Goal: Communication & Community: Participate in discussion

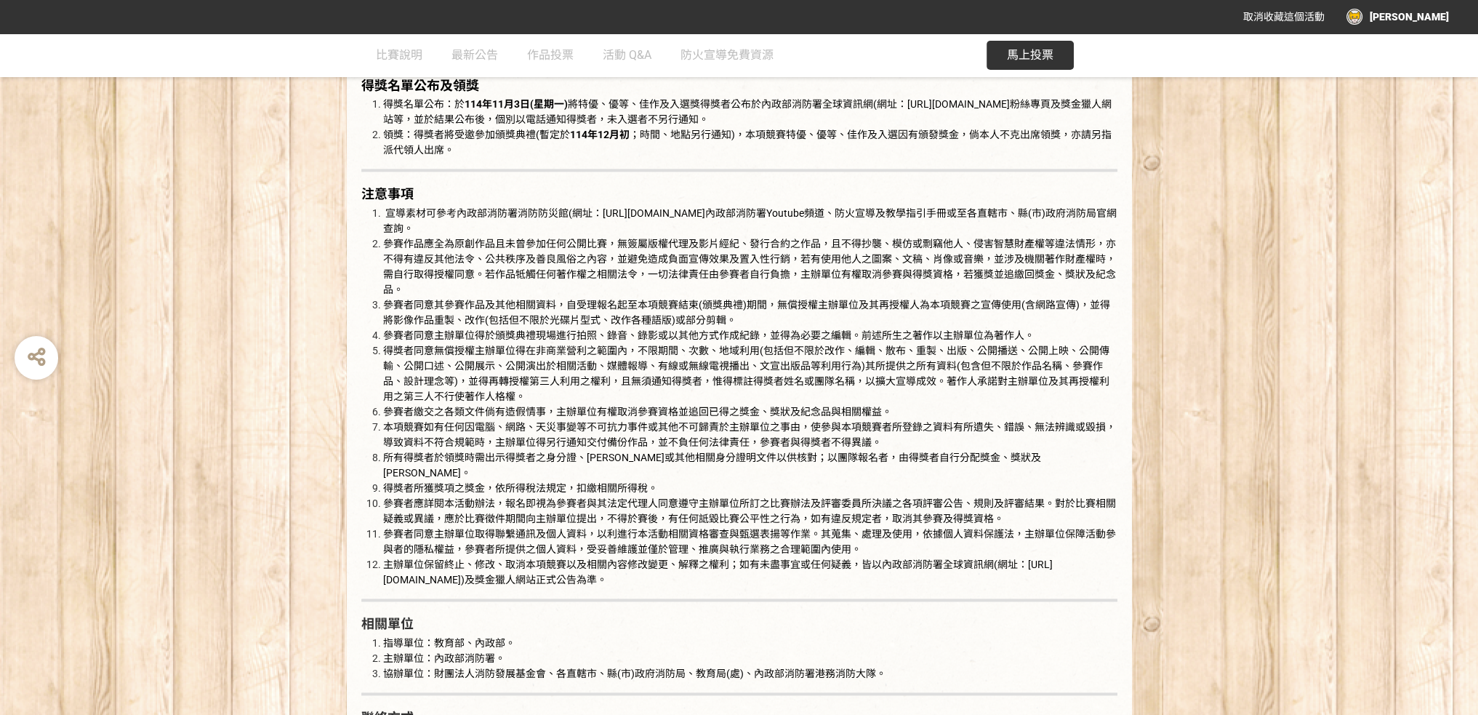
scroll to position [2222, 0]
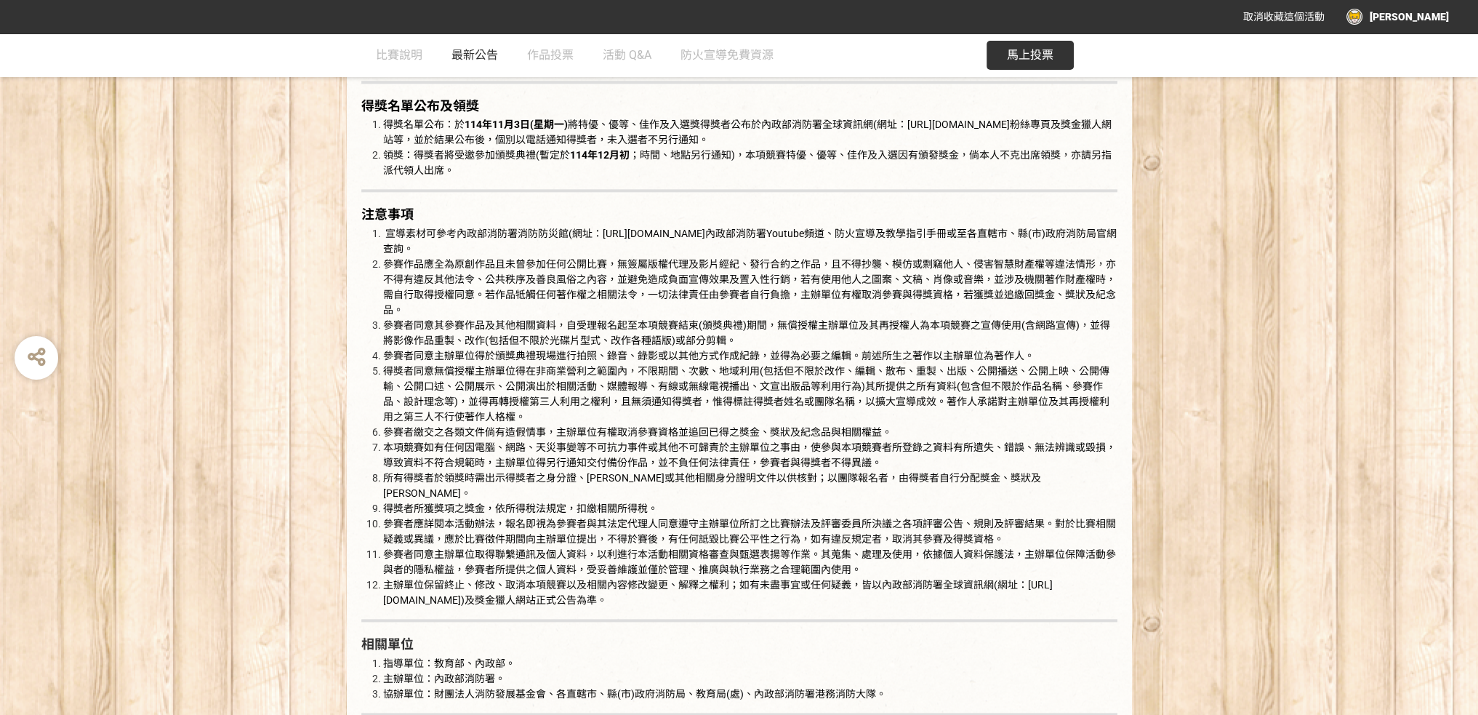
click at [454, 66] on link "最新公告" at bounding box center [475, 55] width 47 height 44
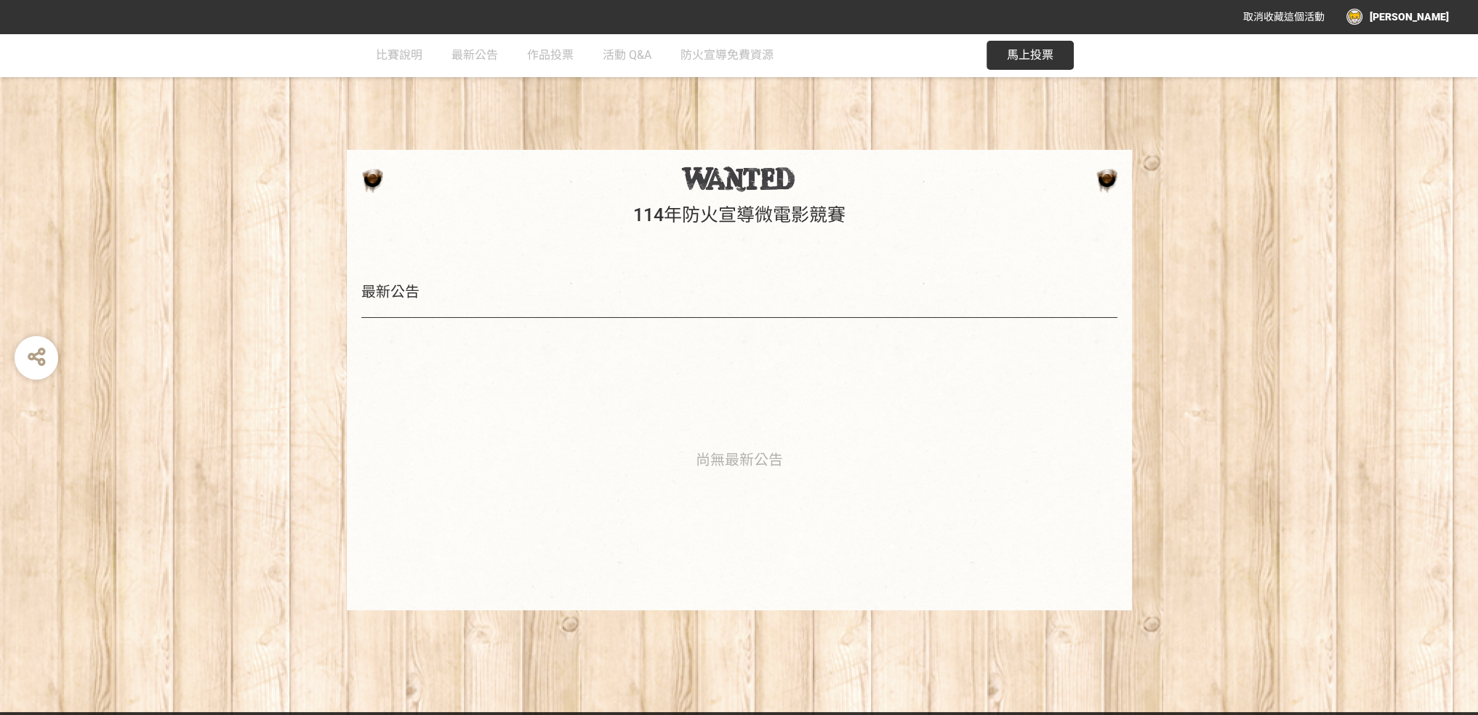
click at [577, 51] on div "比賽說明 最新公告 作品投票 活動 Q&A 防火宣導免費資源" at bounding box center [589, 55] width 427 height 45
click at [558, 60] on span "作品投票" at bounding box center [550, 55] width 47 height 14
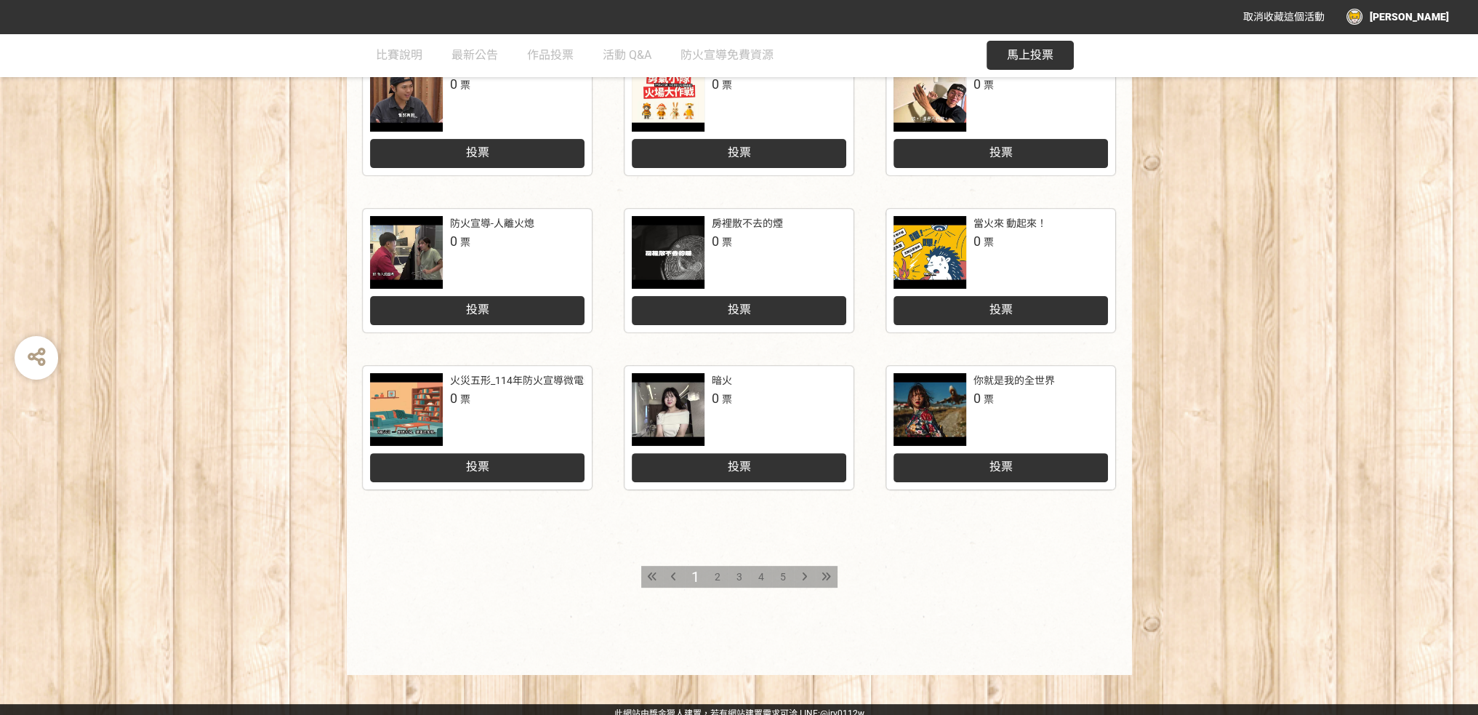
scroll to position [550, 0]
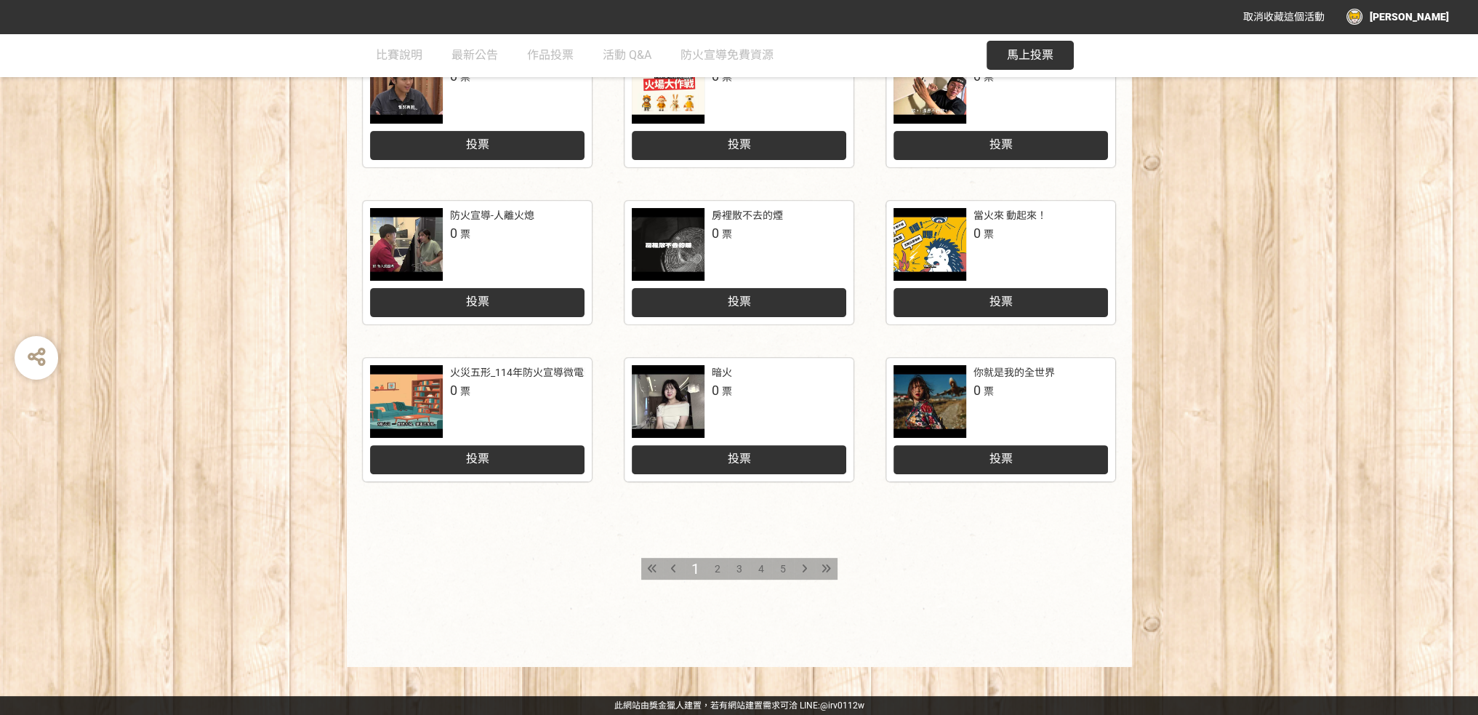
click at [763, 564] on span "4" at bounding box center [761, 569] width 6 height 12
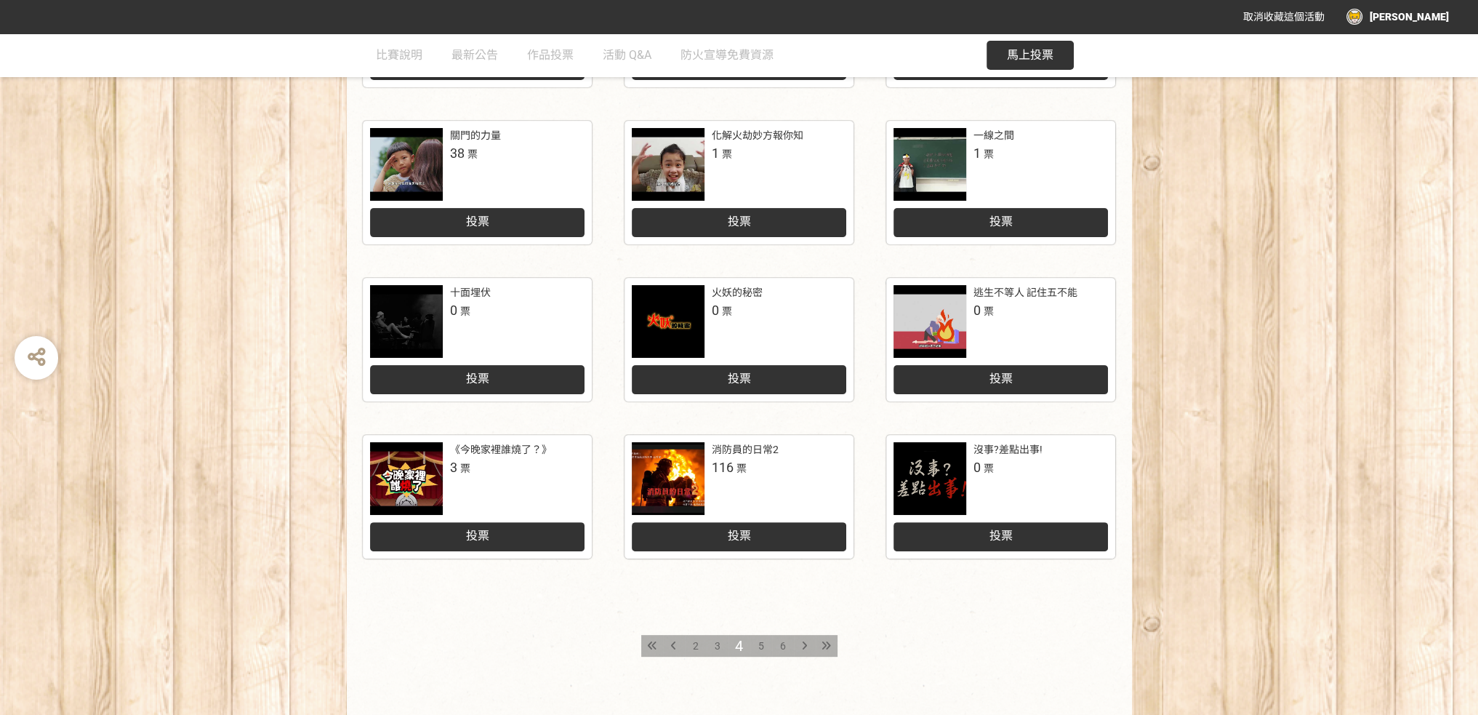
scroll to position [291, 0]
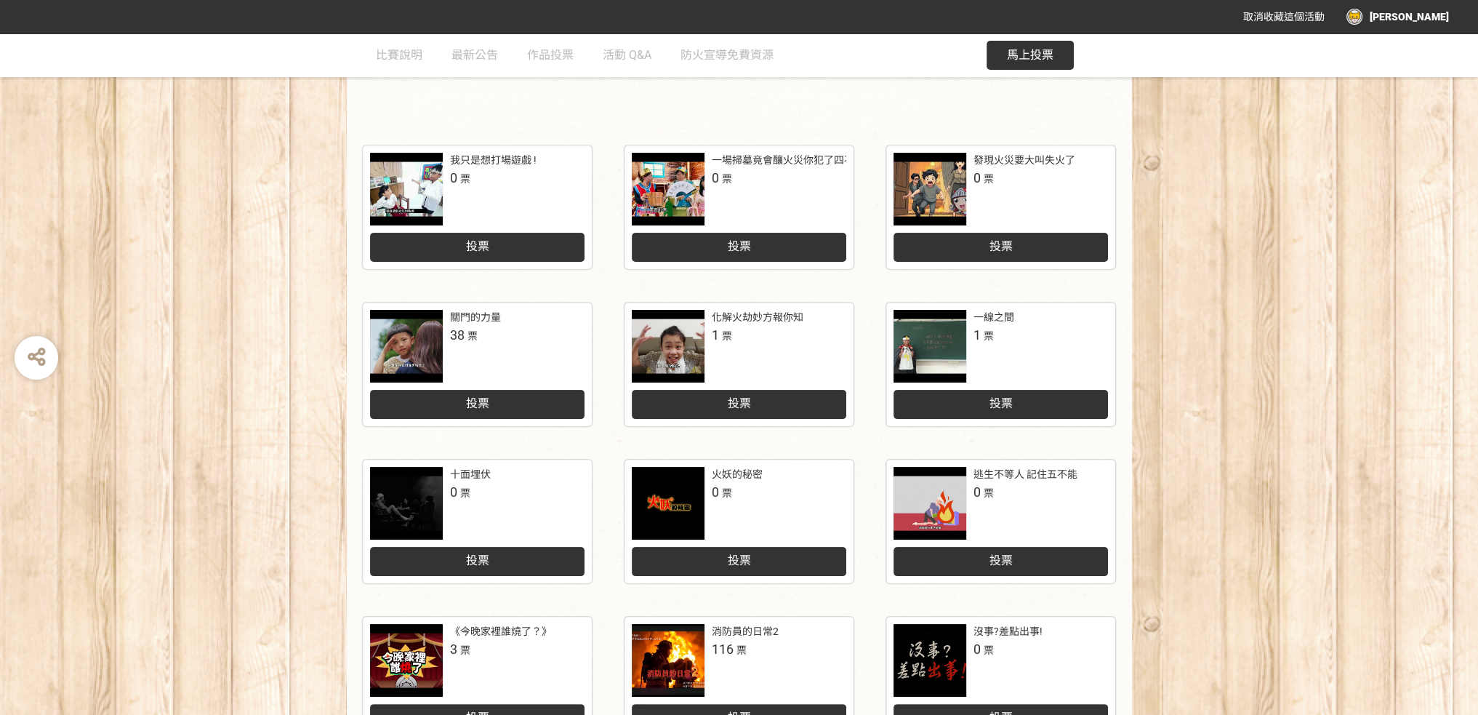
click at [931, 186] on div at bounding box center [930, 189] width 73 height 73
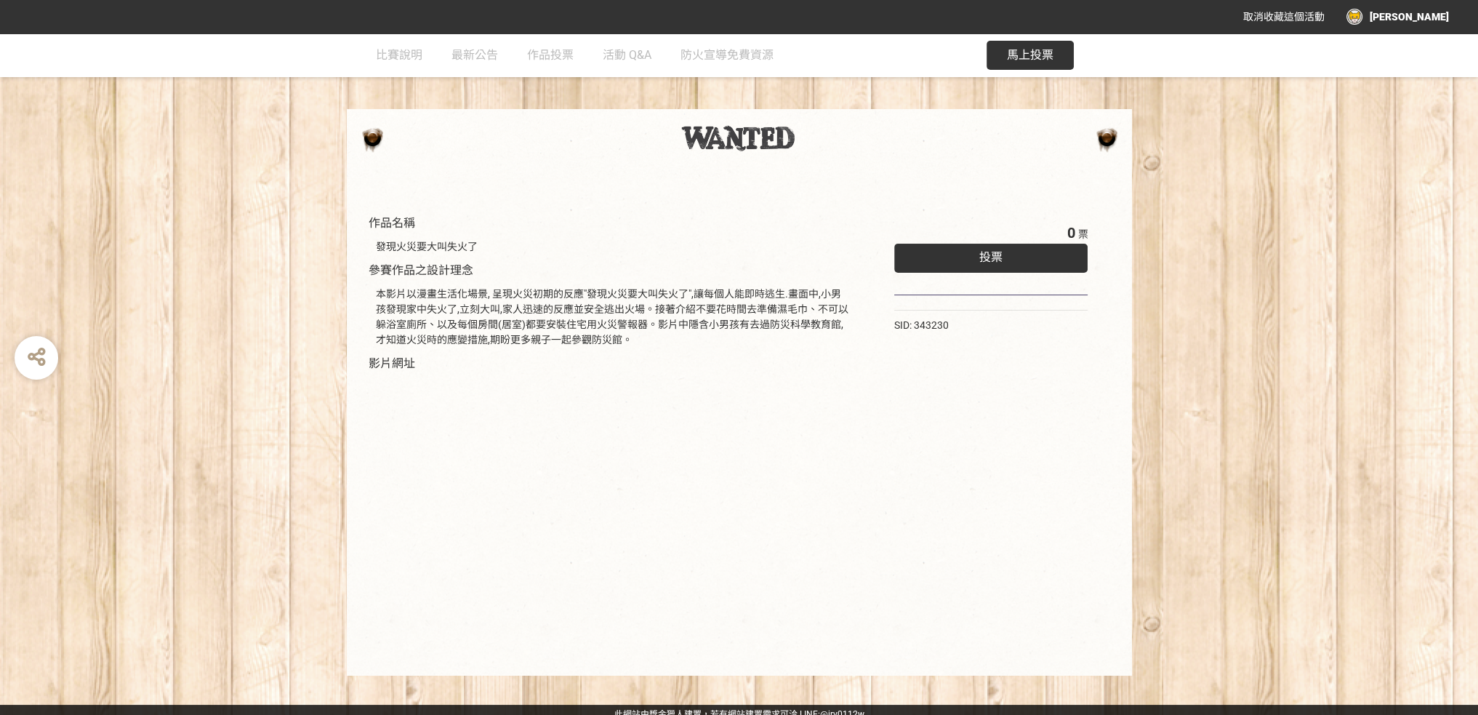
scroll to position [49, 0]
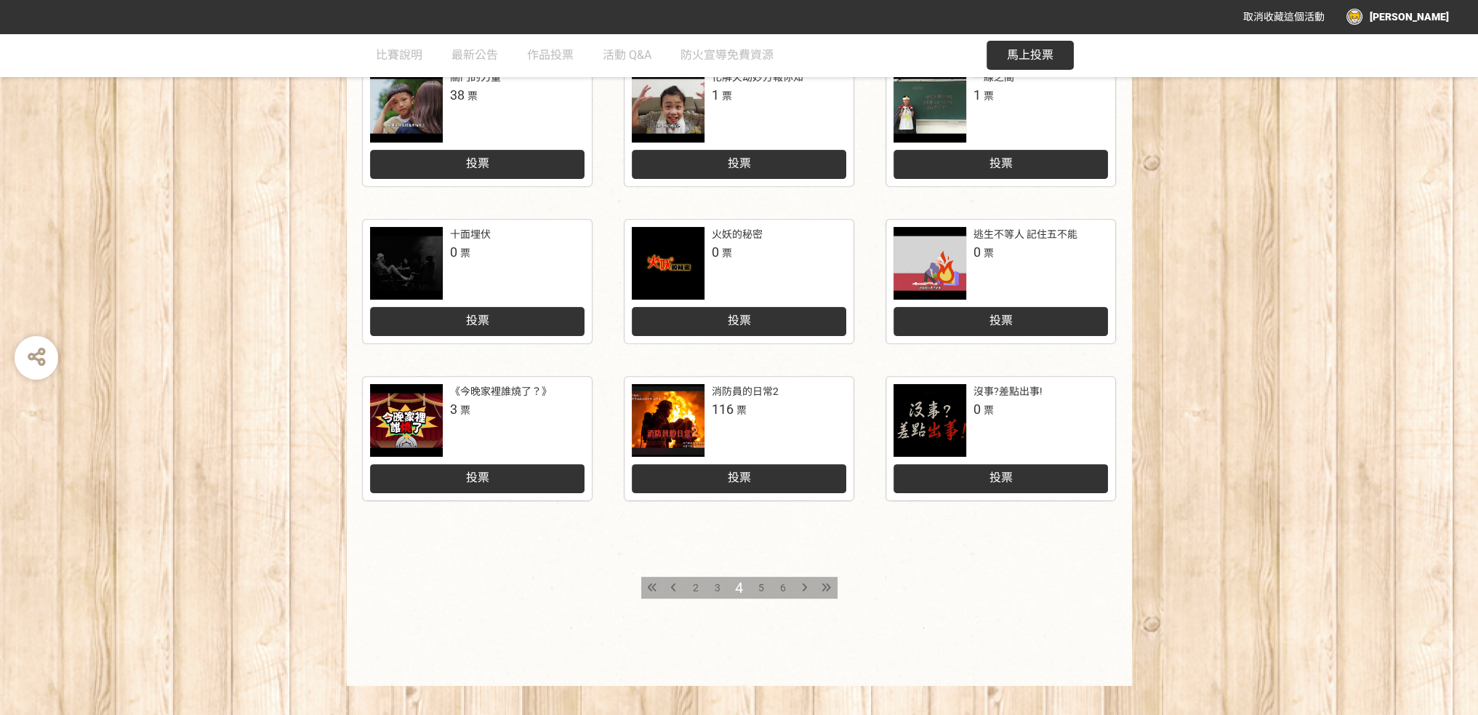
scroll to position [550, 0]
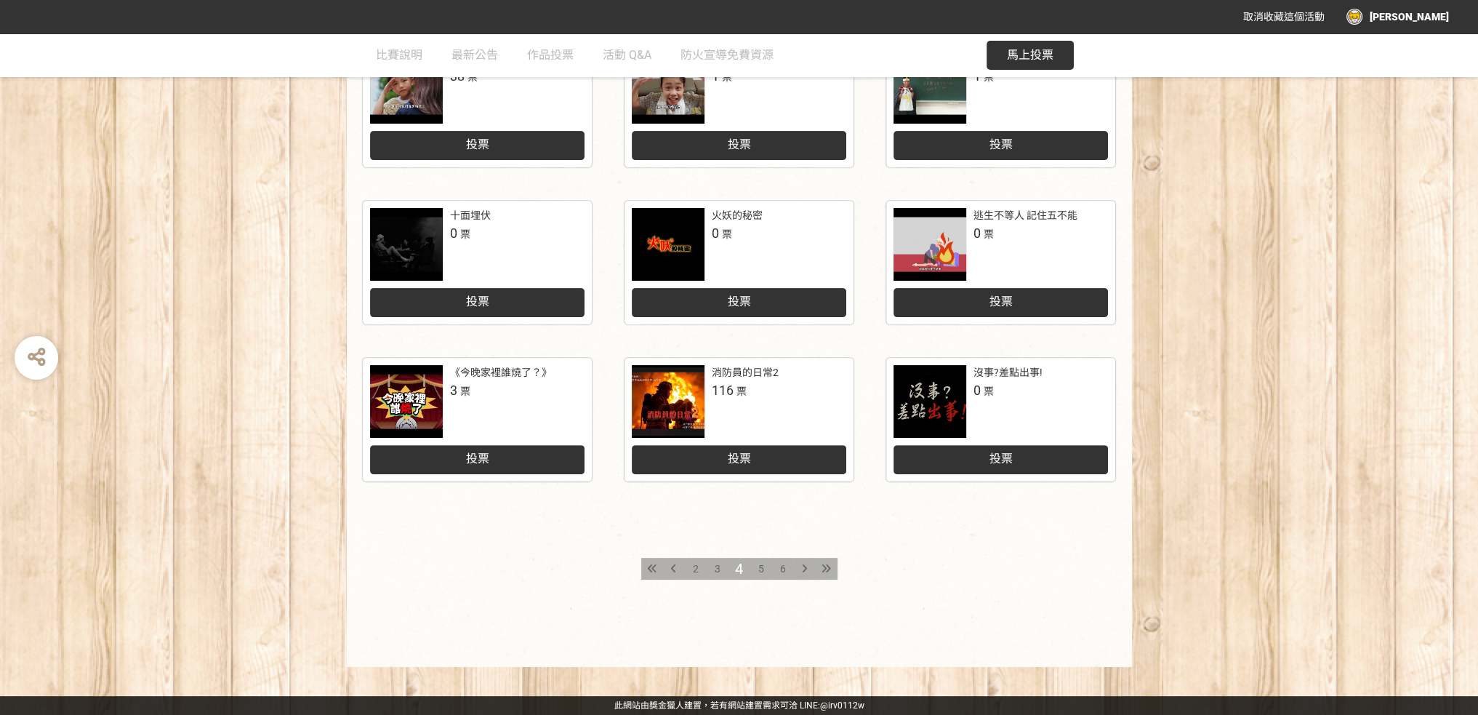
click at [778, 568] on div "6" at bounding box center [783, 569] width 22 height 22
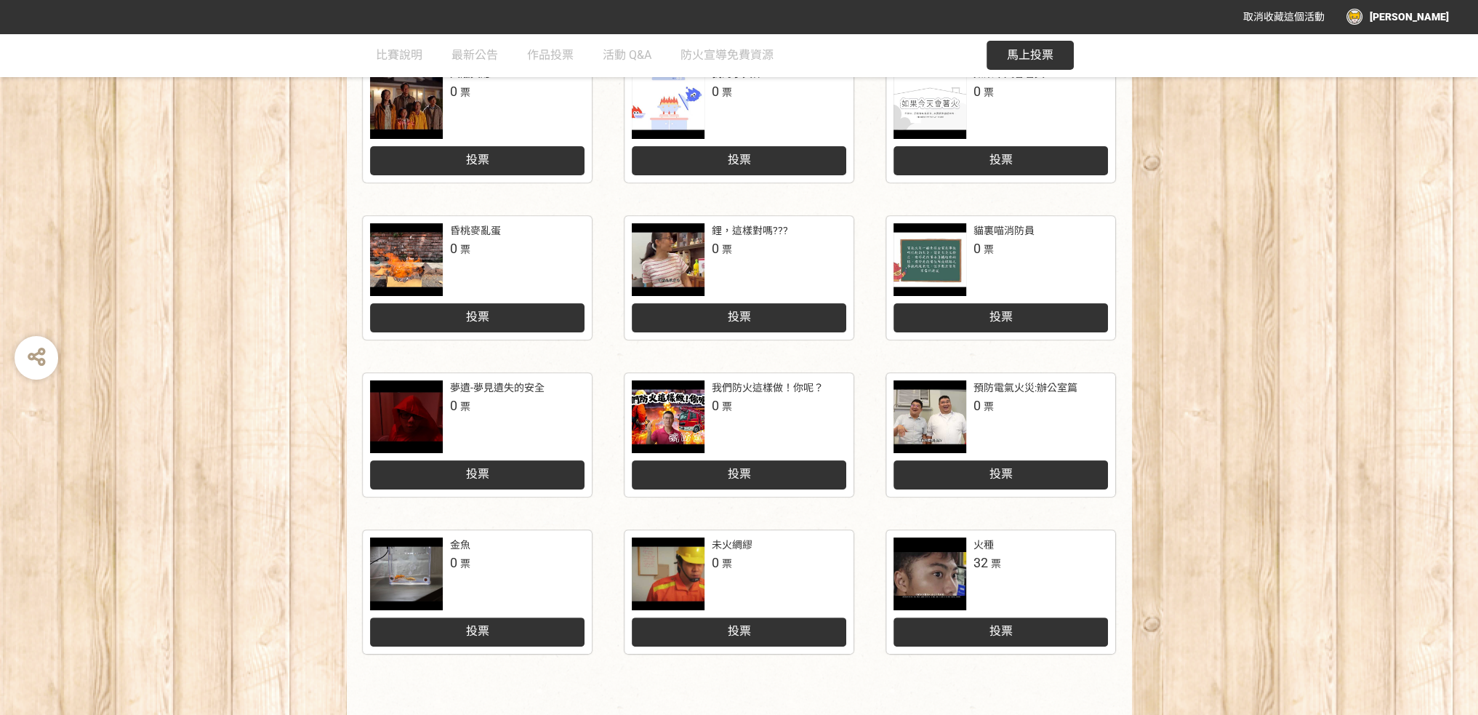
scroll to position [436, 0]
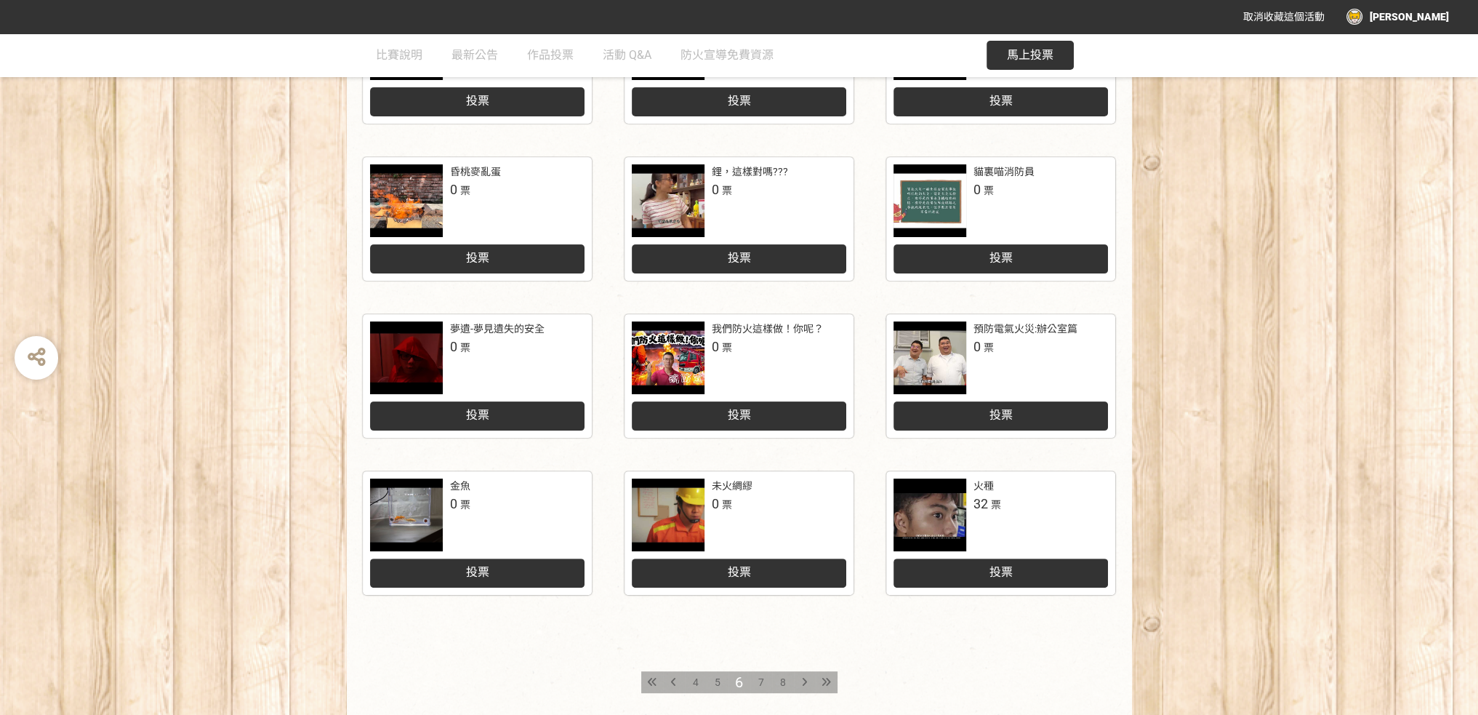
click at [782, 674] on div "8" at bounding box center [783, 682] width 22 height 22
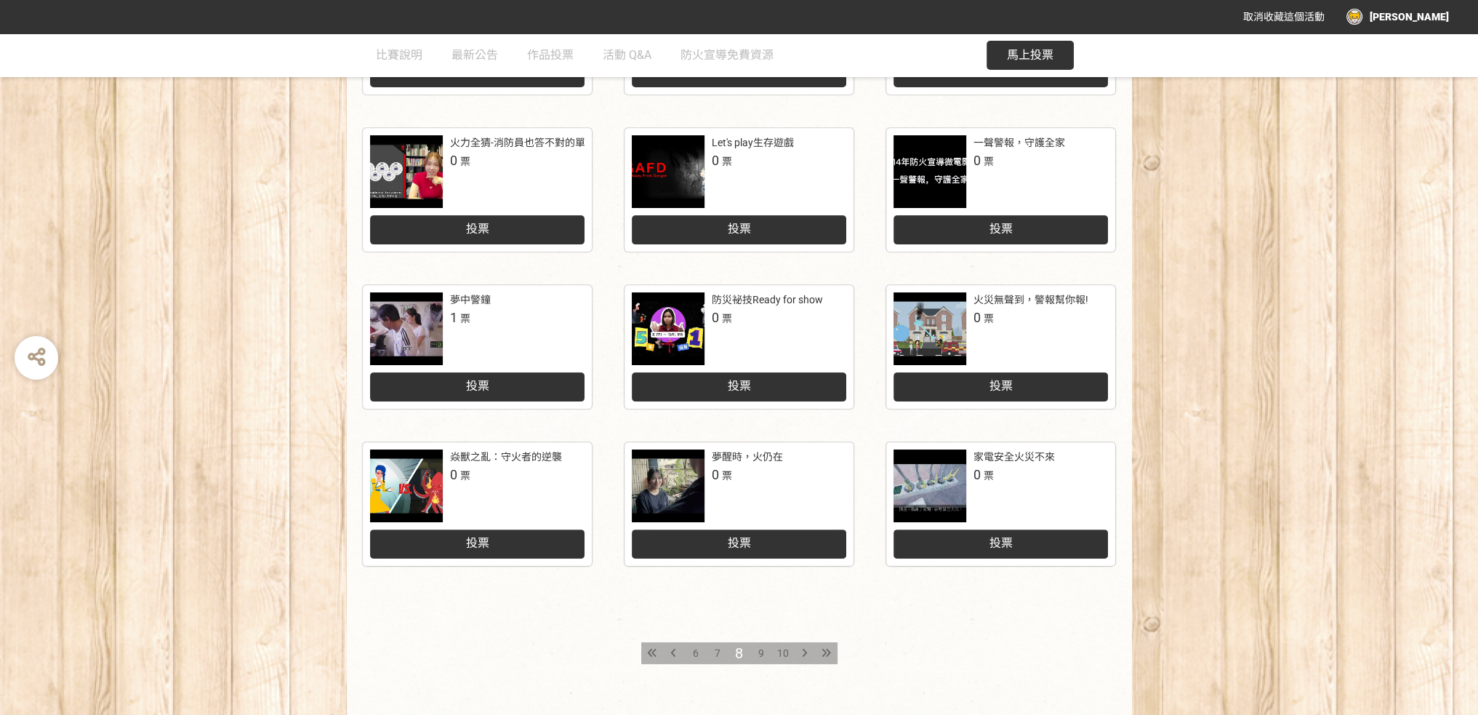
scroll to position [509, 0]
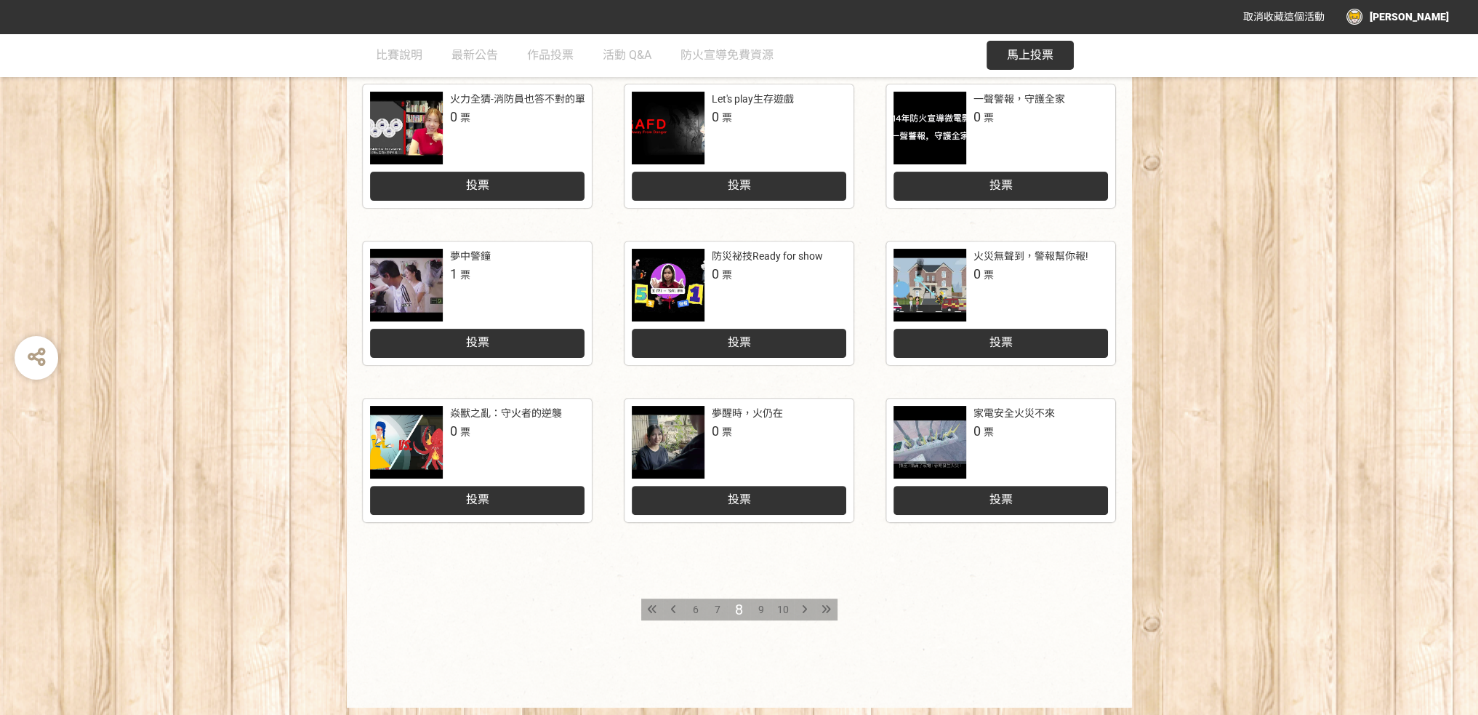
click at [785, 607] on span "10" at bounding box center [783, 610] width 12 height 12
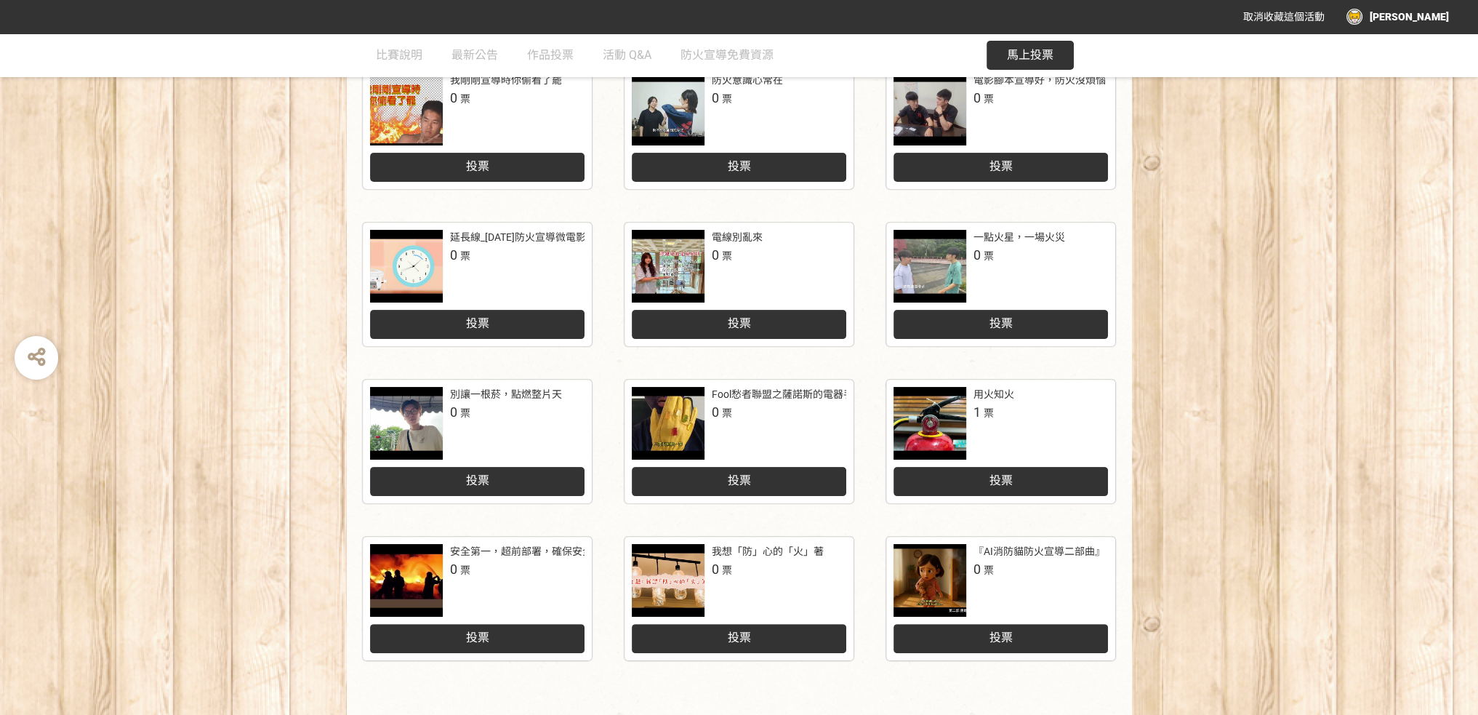
scroll to position [436, 0]
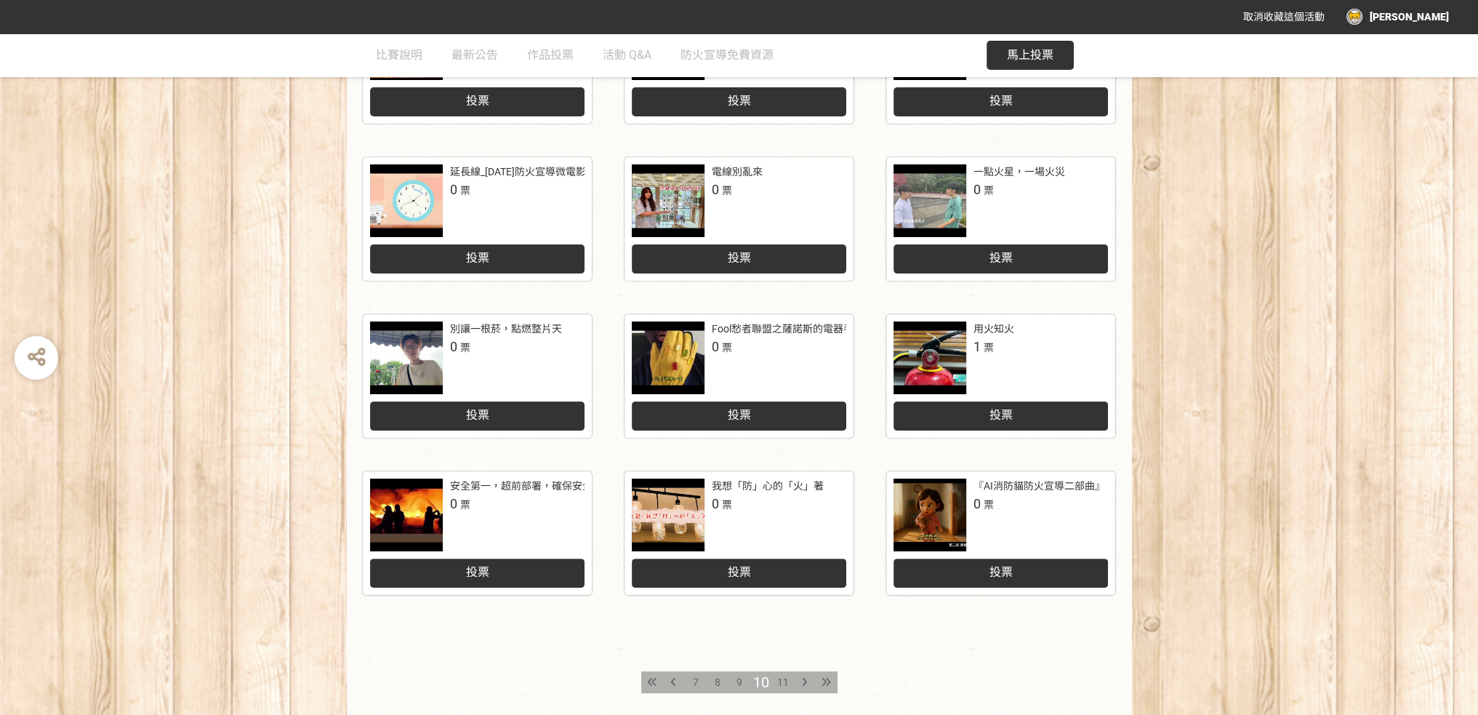
click at [785, 678] on span "11" at bounding box center [783, 682] width 12 height 12
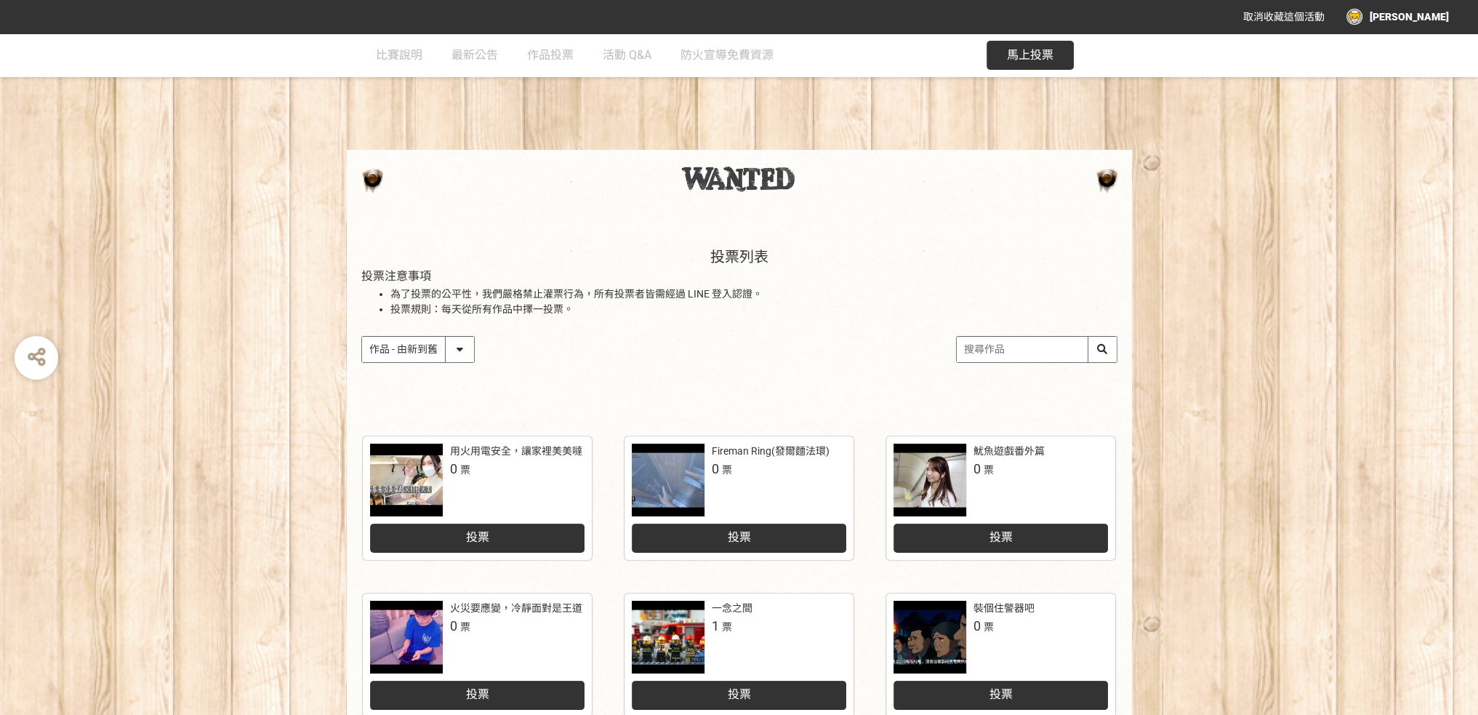
click at [1009, 353] on input "search" at bounding box center [1037, 349] width 160 height 25
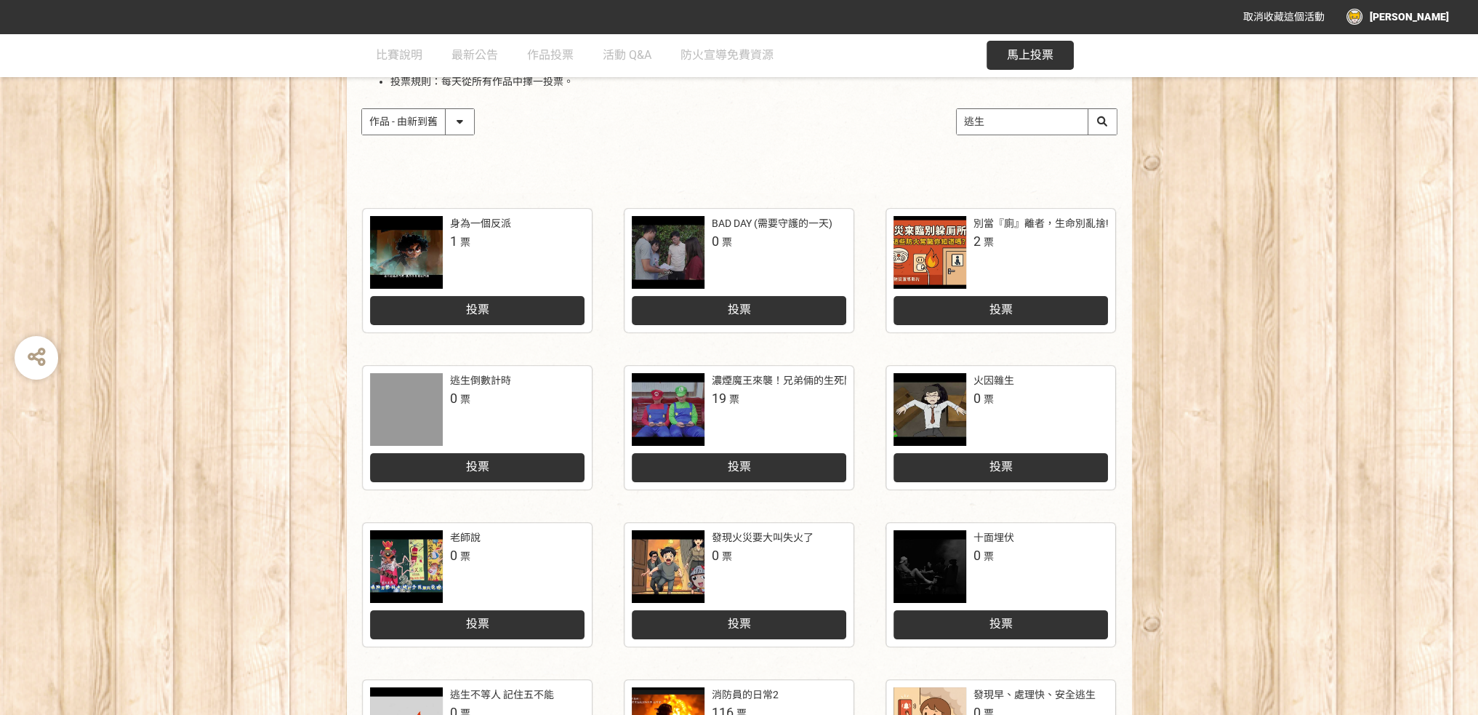
scroll to position [218, 0]
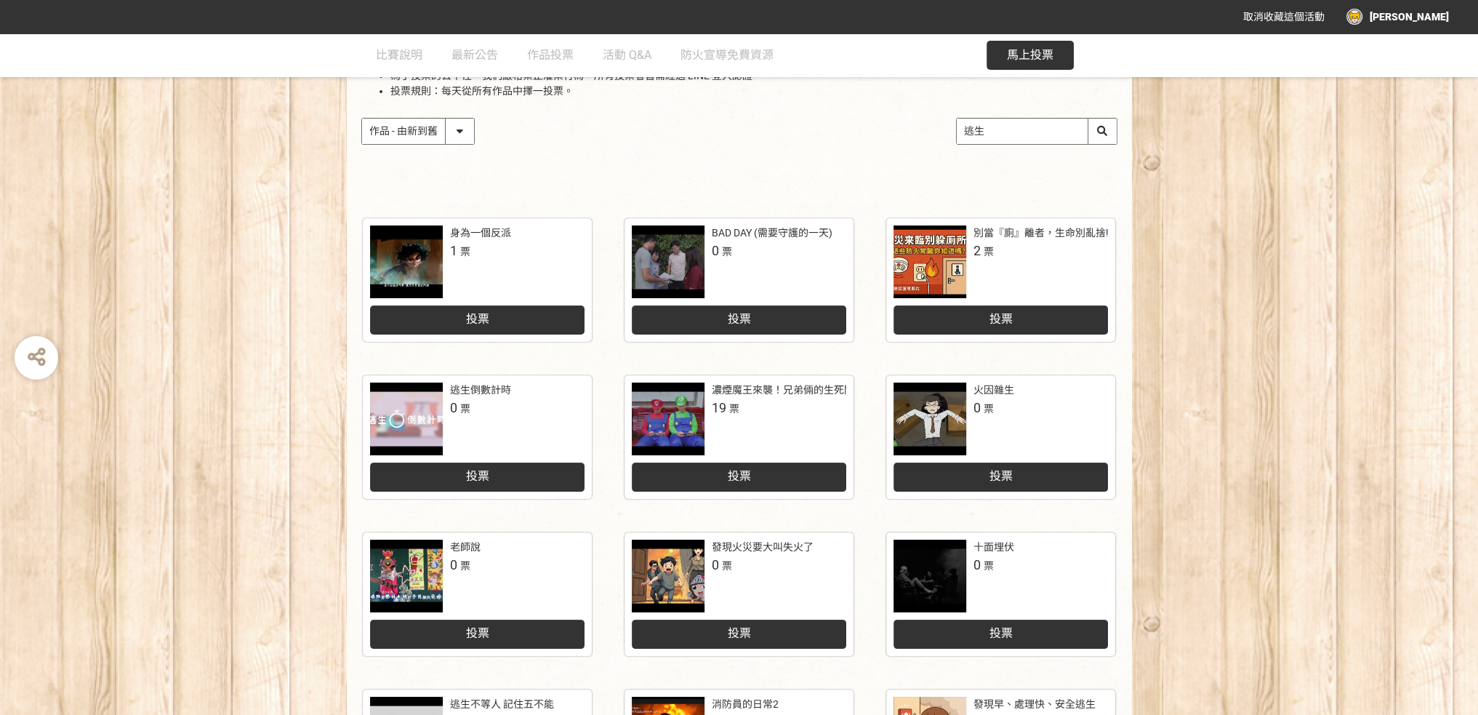
drag, startPoint x: 990, startPoint y: 131, endPoint x: 809, endPoint y: 117, distance: 181.6
click at [809, 117] on div "投票列表 投票注意事項 為了投票的公平性，我們嚴格禁止灌票行為，所有投票者皆需經過 LINE 登入認證。 投票規則：每天從所有作品中擇一投票。 作品 - 由新…" at bounding box center [739, 102] width 785 height 202
type input "煙火"
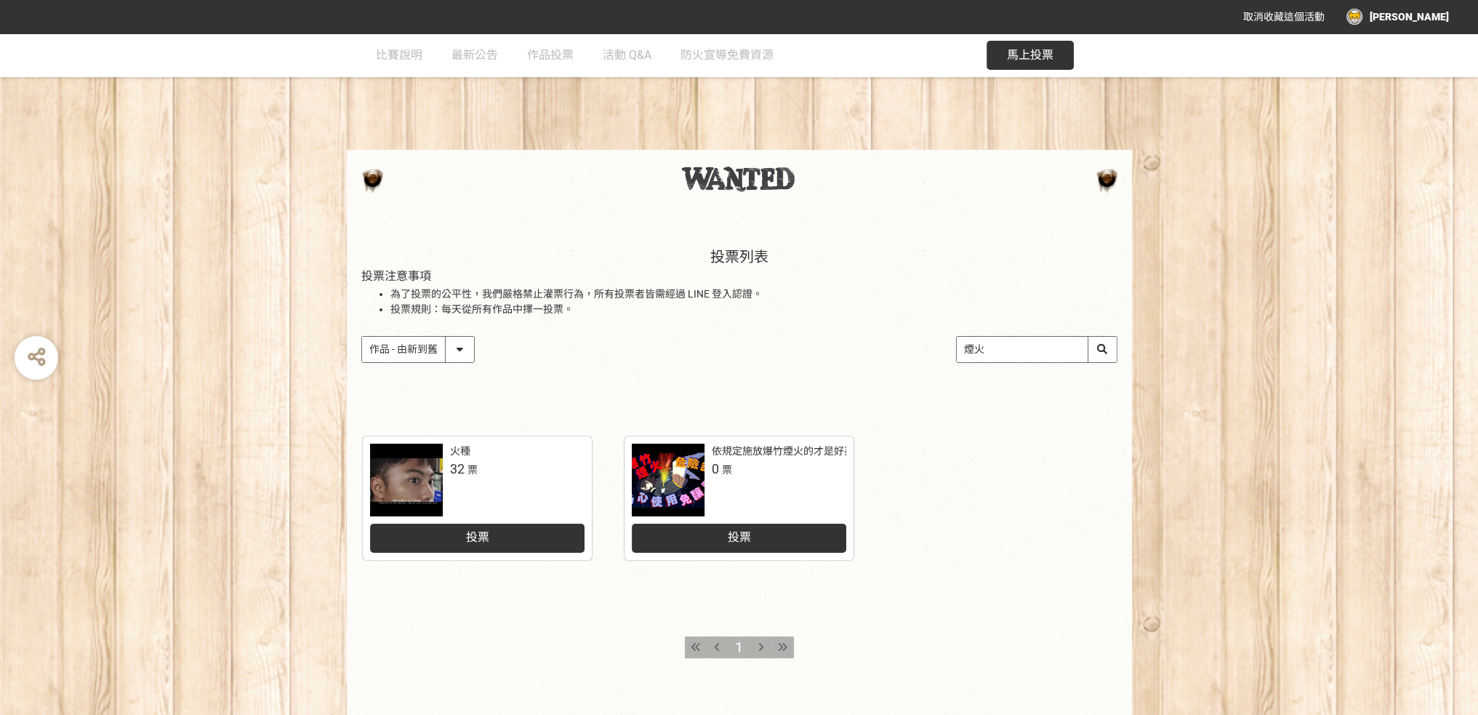
click at [519, 465] on div "火種 32 票" at bounding box center [517, 461] width 135 height 35
click at [750, 545] on div "投票" at bounding box center [739, 538] width 215 height 29
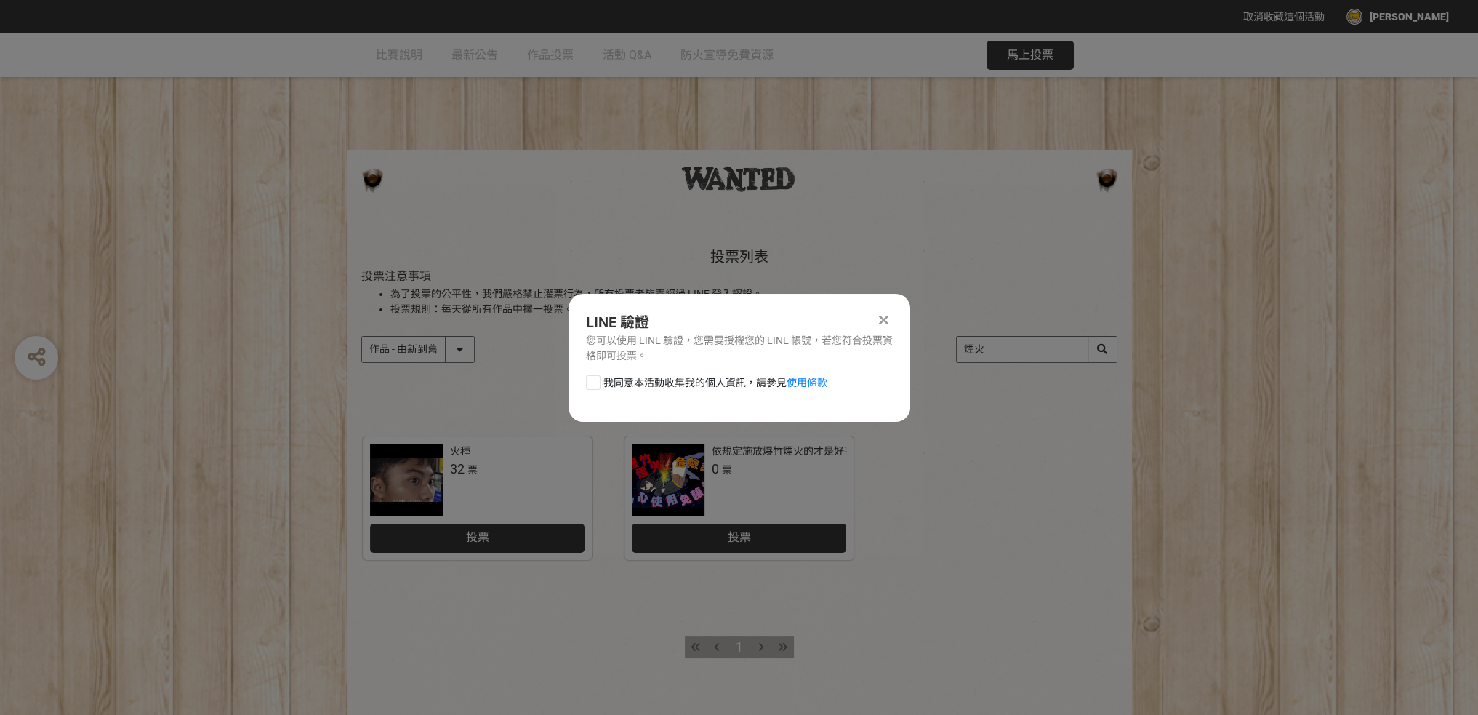
click at [878, 312] on div at bounding box center [884, 319] width 17 height 17
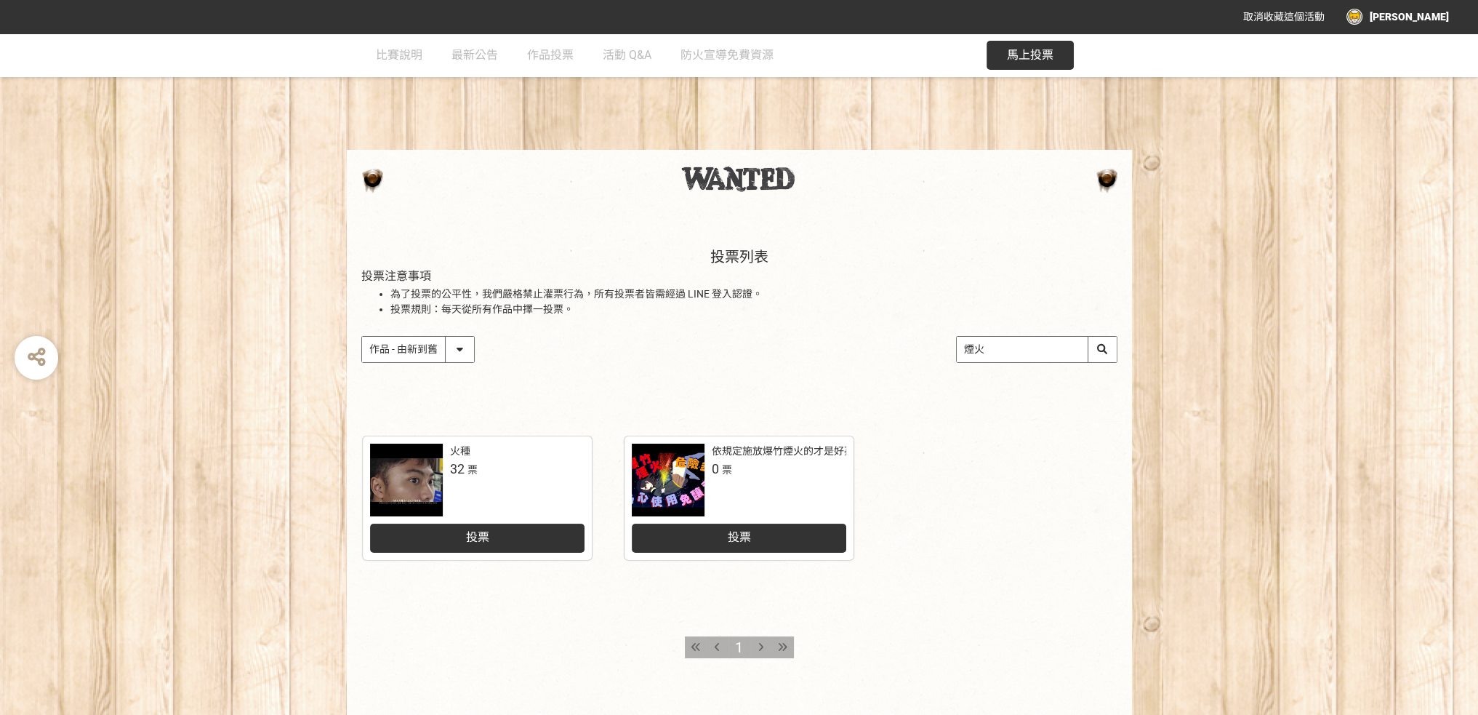
click at [748, 450] on div "依規定施放爆竹煙火的才是好孩子!" at bounding box center [790, 451] width 156 height 15
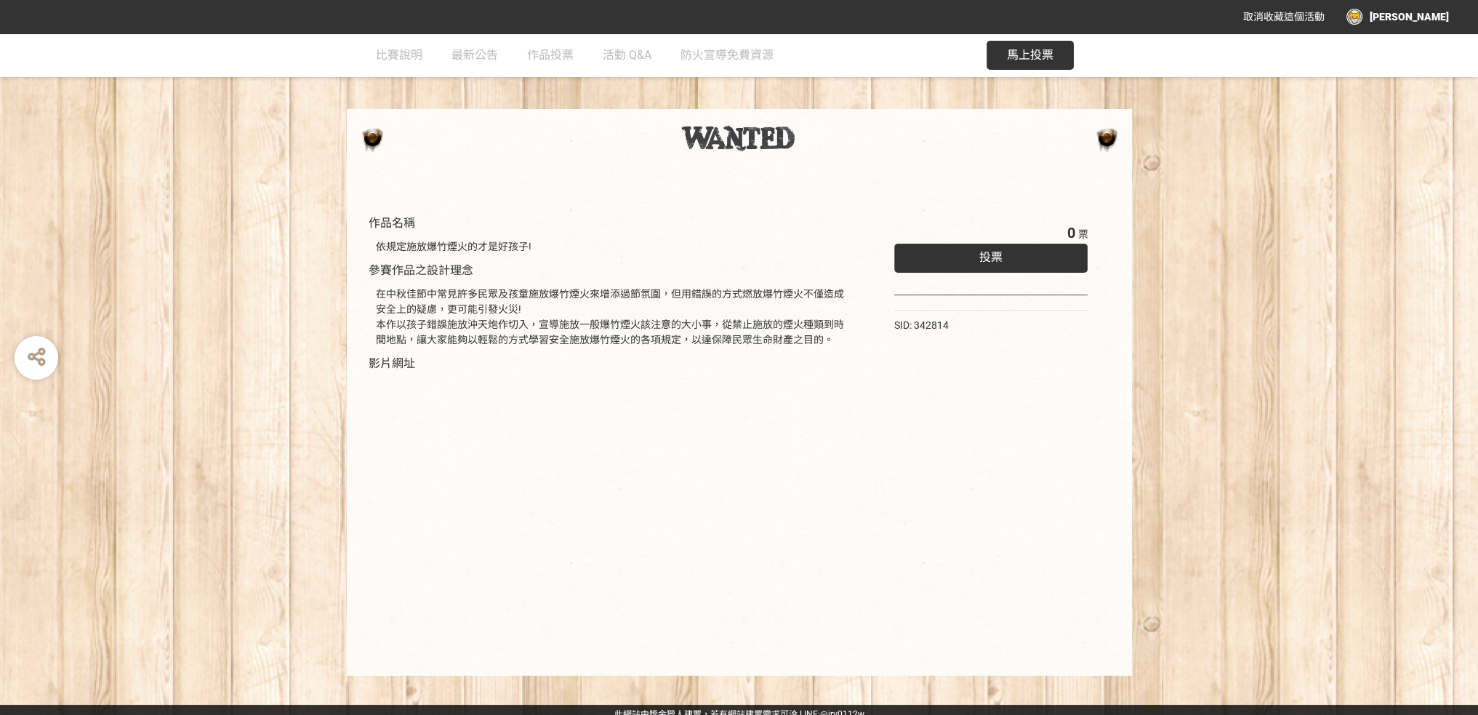
scroll to position [49, 0]
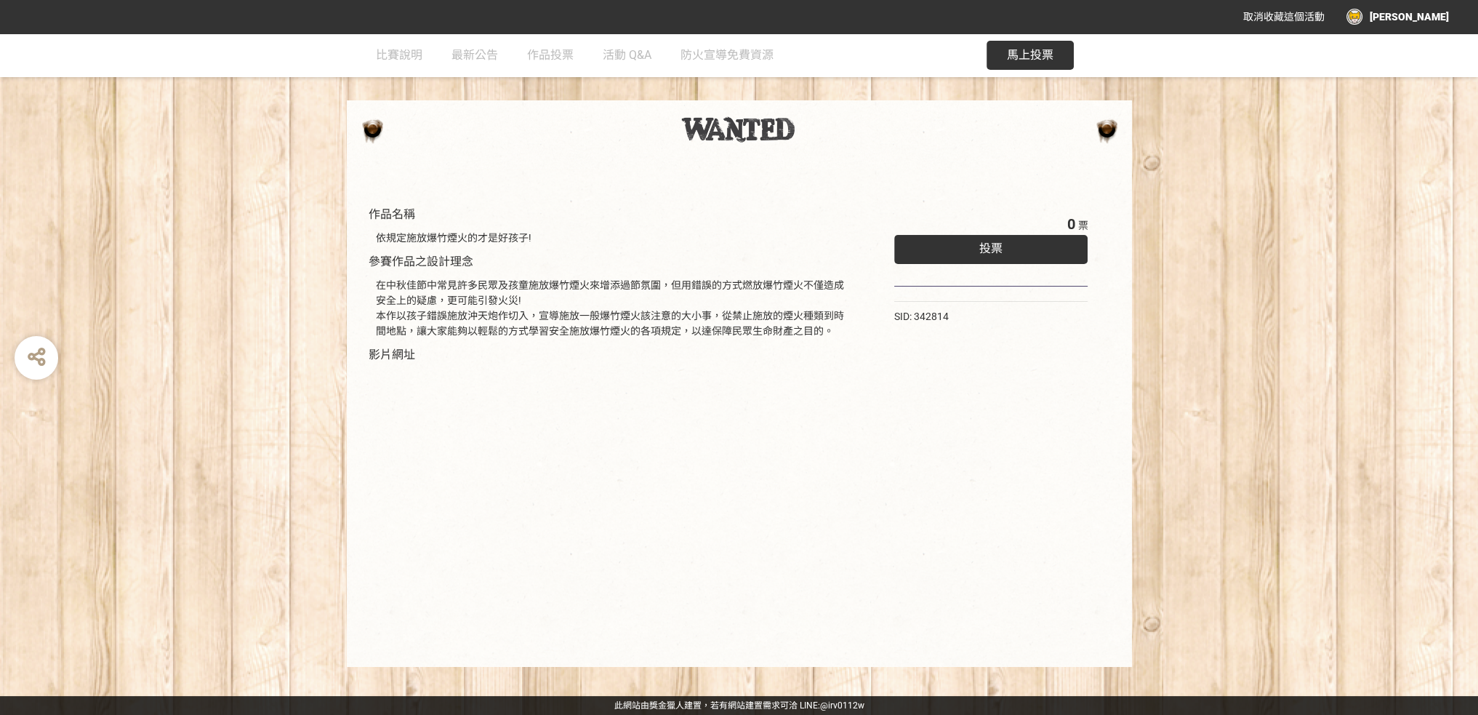
click at [962, 247] on div "投票" at bounding box center [991, 249] width 194 height 29
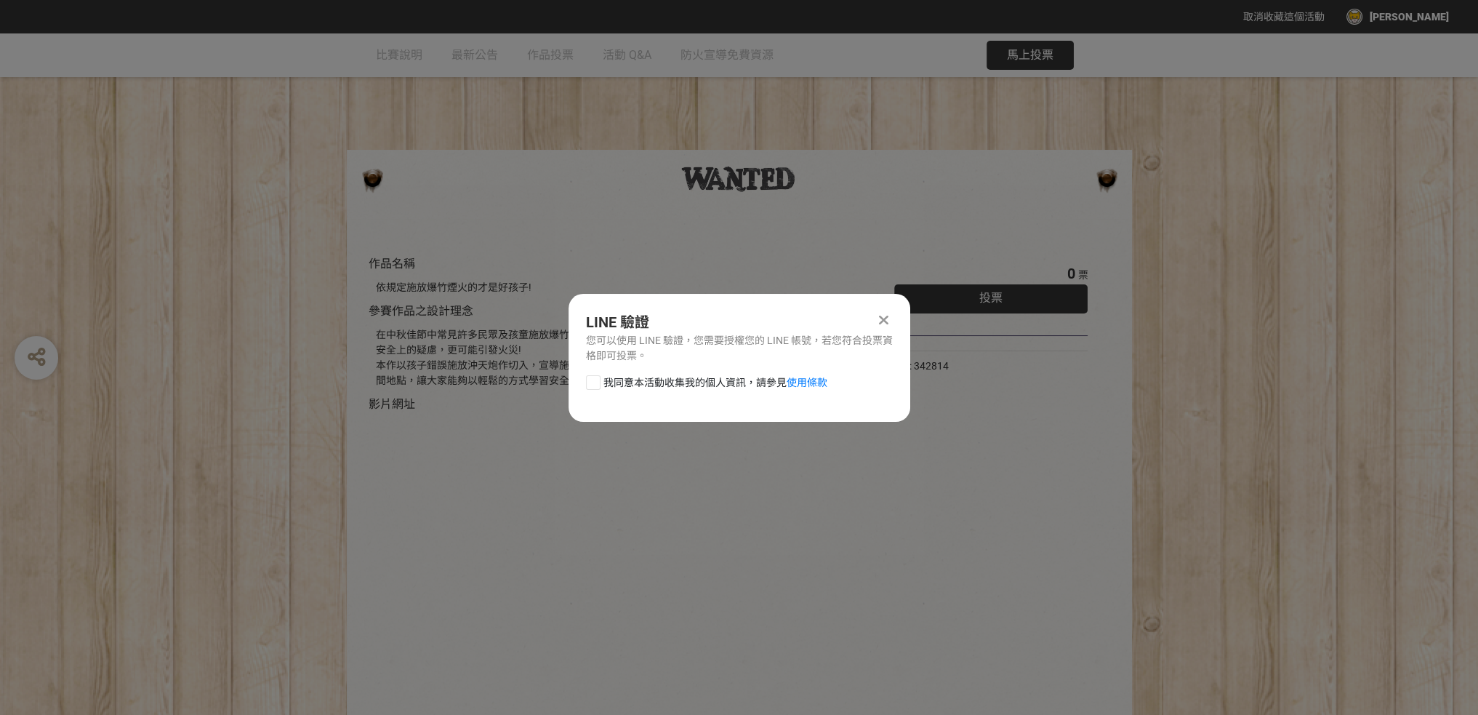
scroll to position [0, 0]
click at [588, 387] on div at bounding box center [593, 382] width 15 height 15
checkbox input "true"
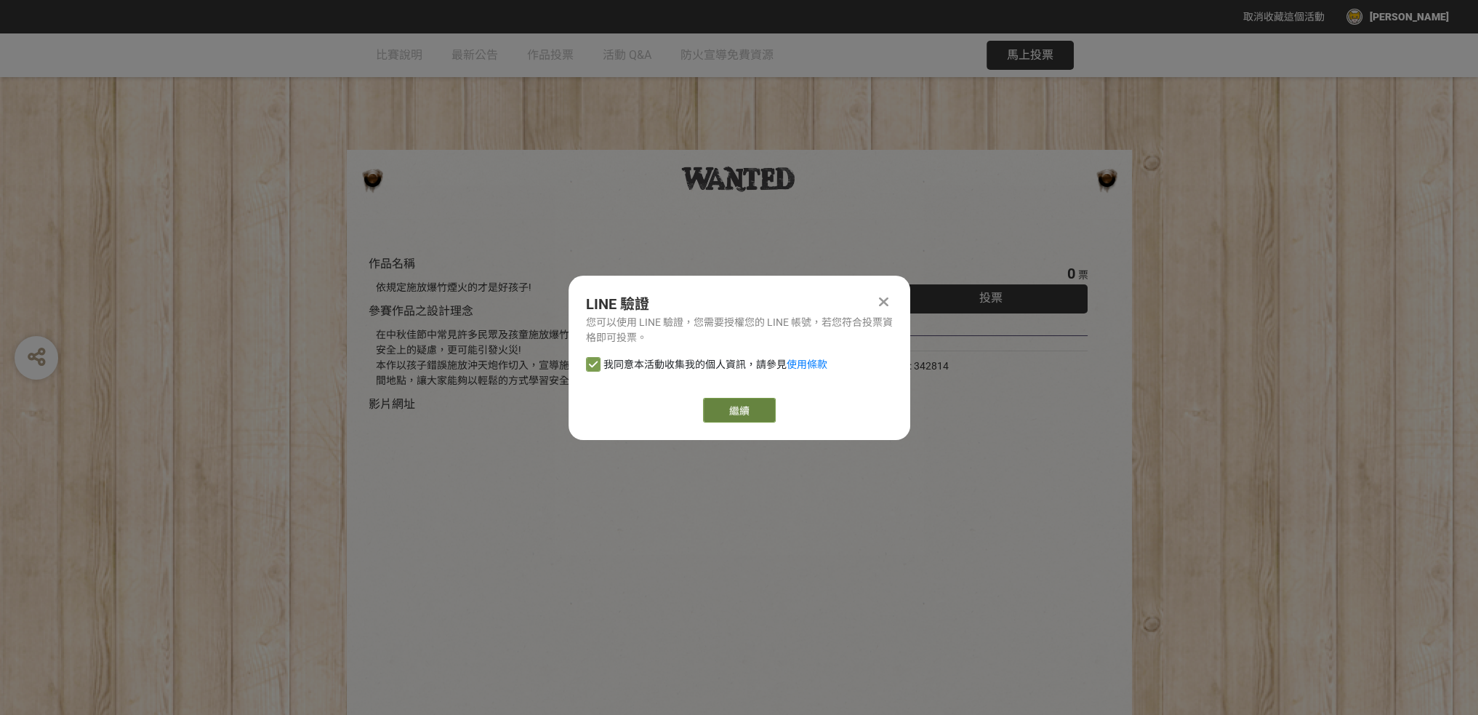
click at [764, 412] on link "繼續" at bounding box center [739, 410] width 73 height 25
click at [726, 409] on link "繼續" at bounding box center [739, 410] width 73 height 25
click at [880, 306] on icon at bounding box center [883, 302] width 9 height 15
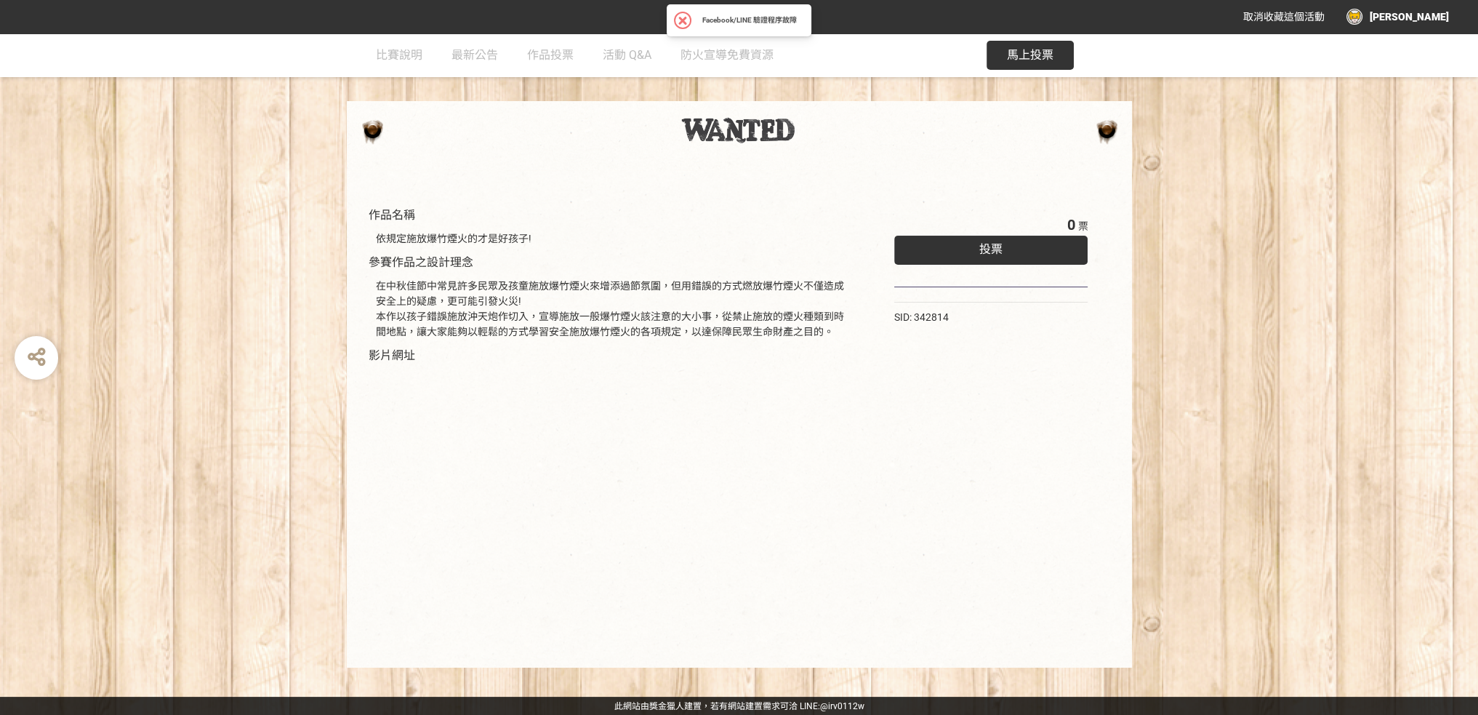
scroll to position [49, 0]
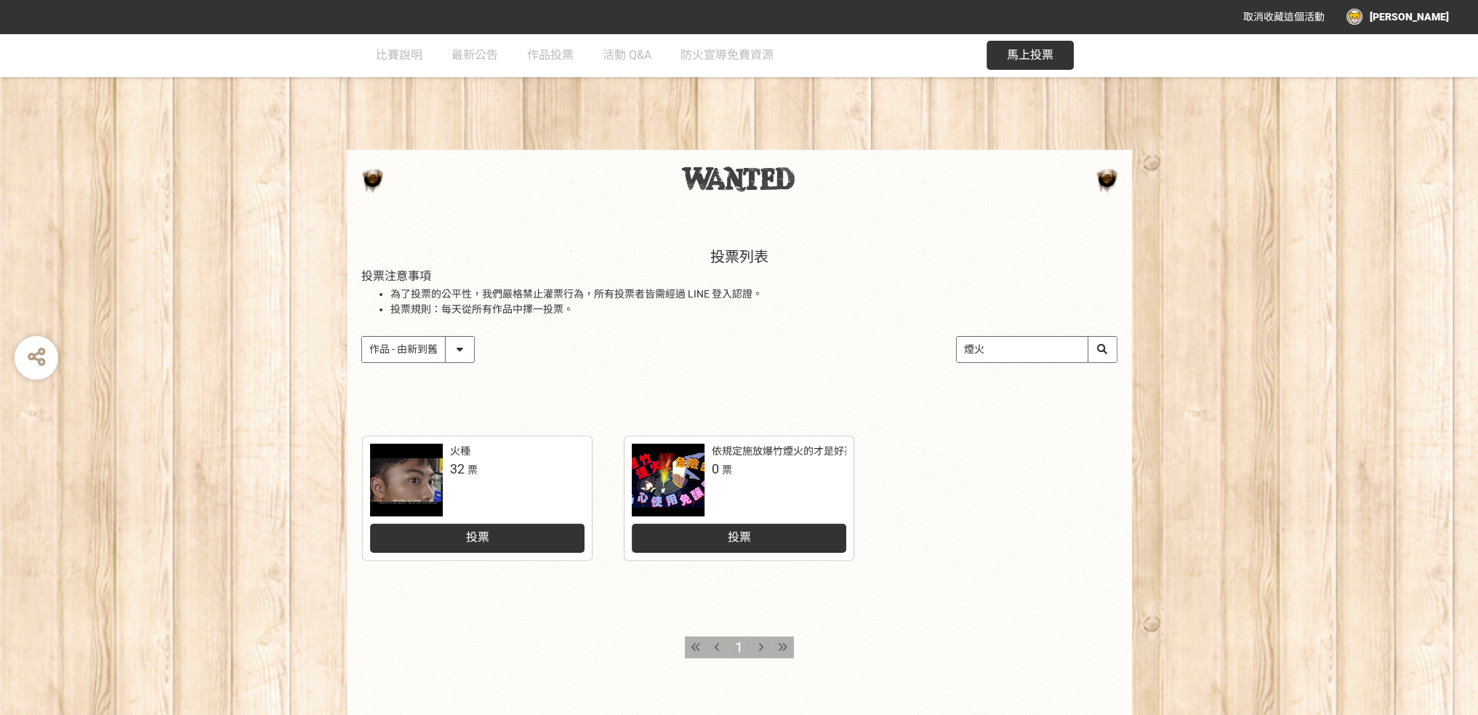
click at [1012, 348] on input "煙火" at bounding box center [1037, 349] width 160 height 25
drag, startPoint x: 1012, startPoint y: 348, endPoint x: 932, endPoint y: 346, distance: 80.0
click at [932, 346] on div "作品 - 由新到舊 作品 - 由舊到新 票數 - 由多到少 票數 - 由少到多 煙火" at bounding box center [739, 349] width 756 height 27
type input "逃生模擬"
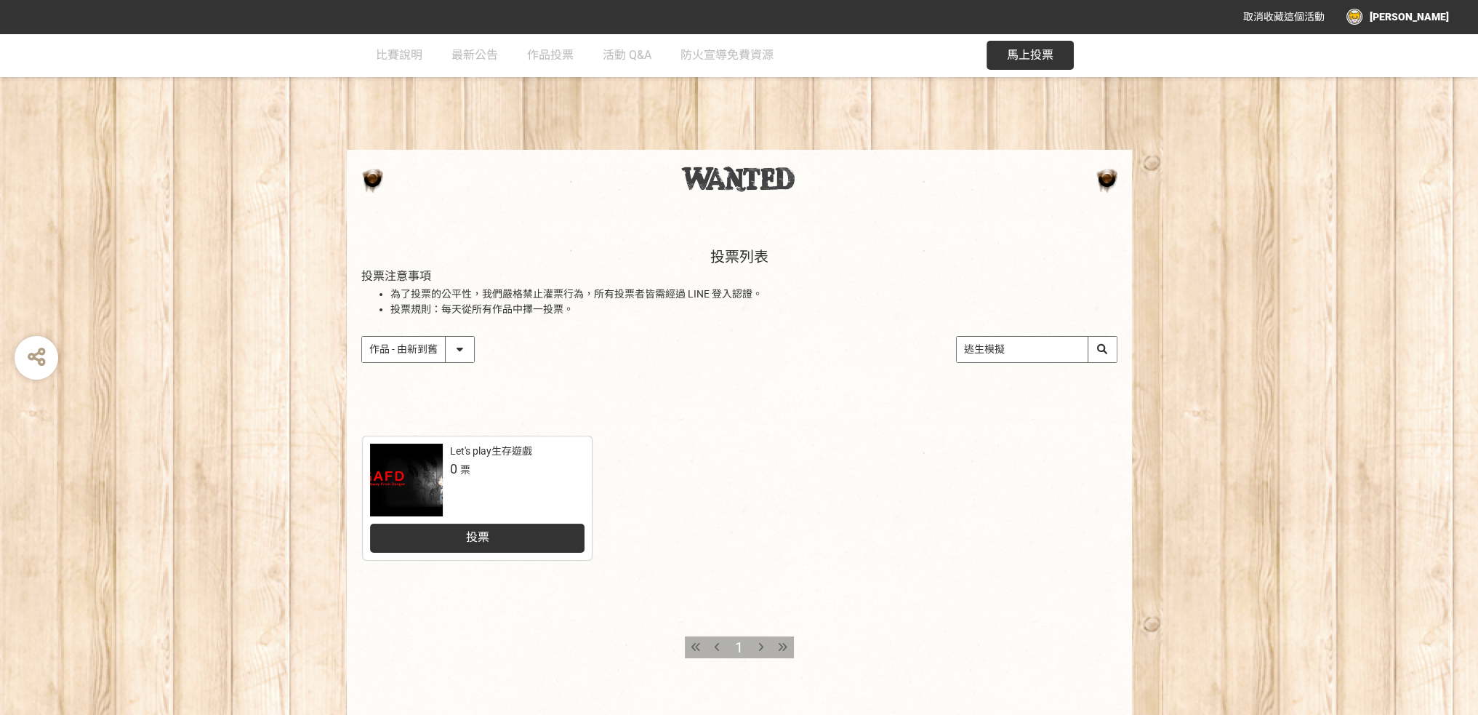
click at [488, 454] on div "Let's play生存遊戲" at bounding box center [491, 451] width 82 height 15
type input "煙火"
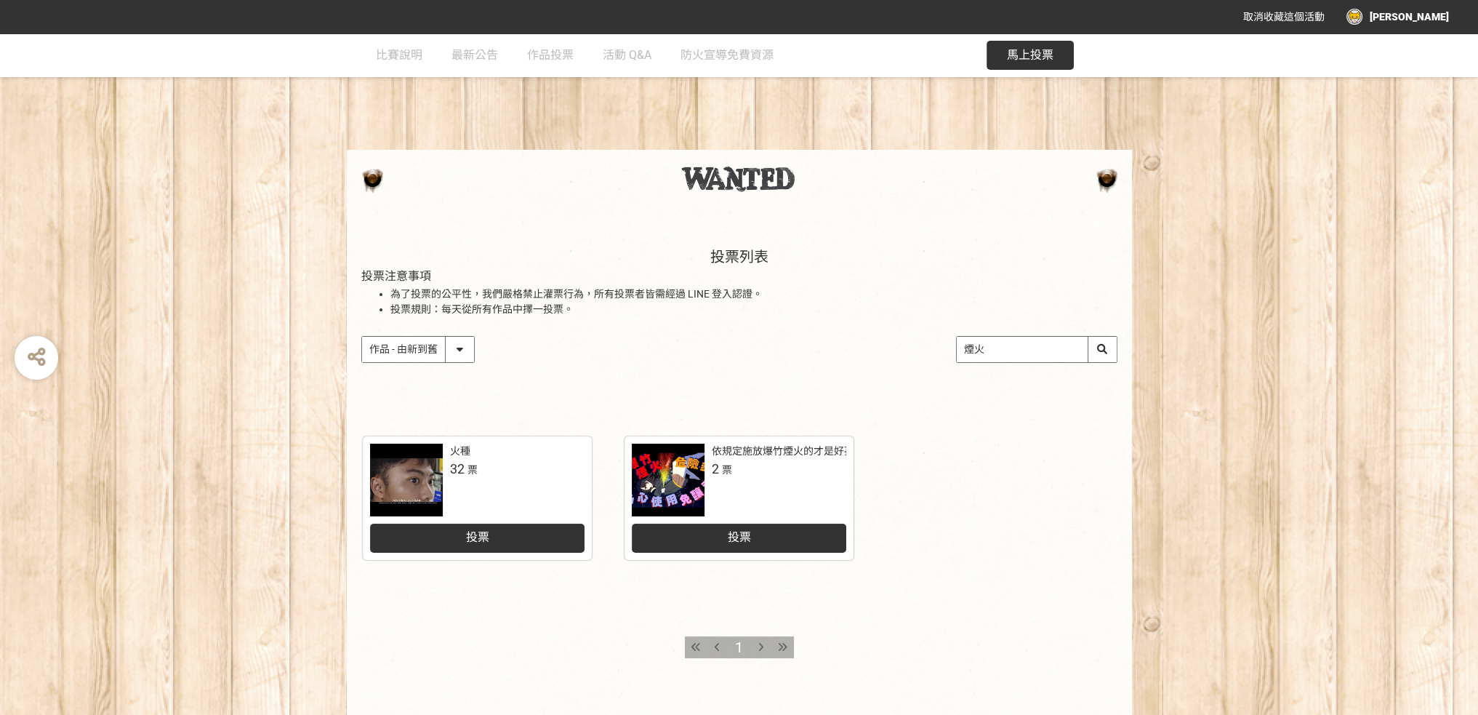
click at [420, 459] on div at bounding box center [406, 480] width 73 height 73
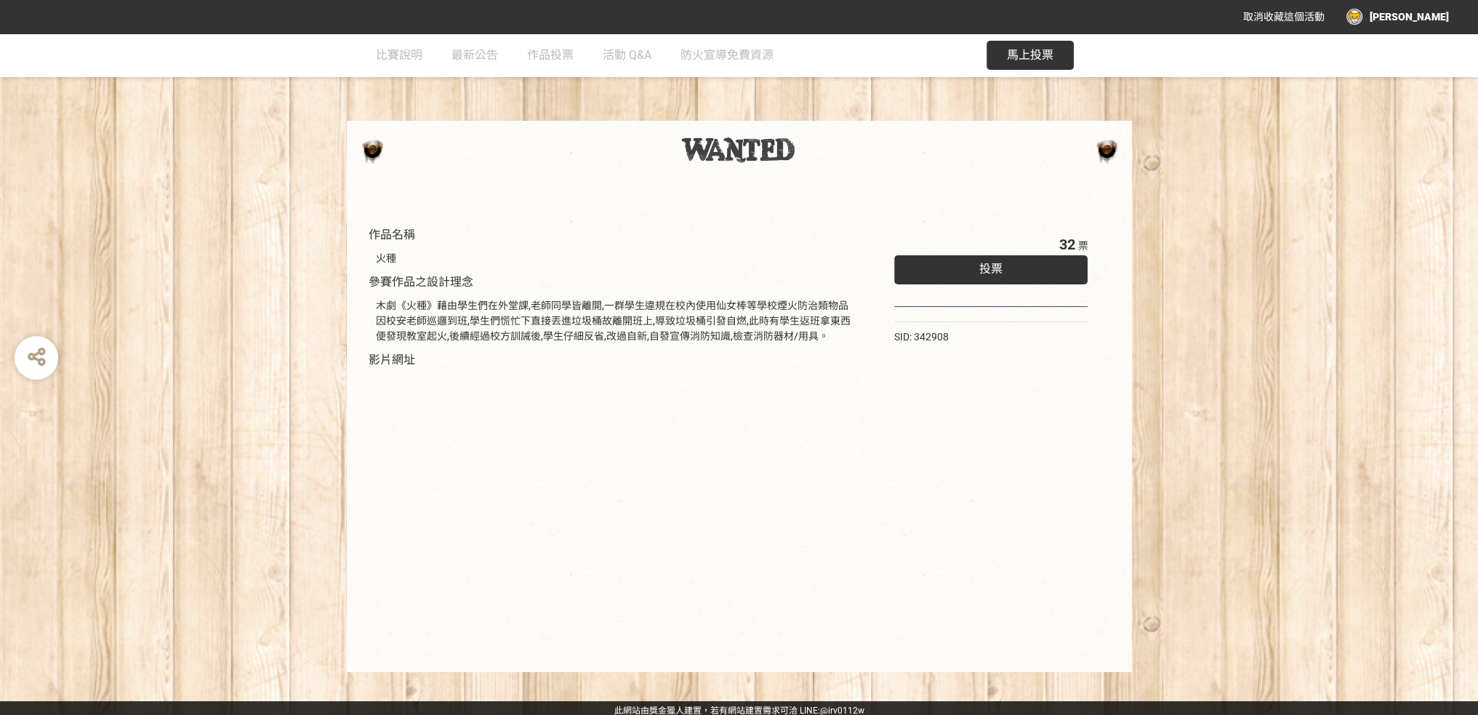
scroll to position [34, 0]
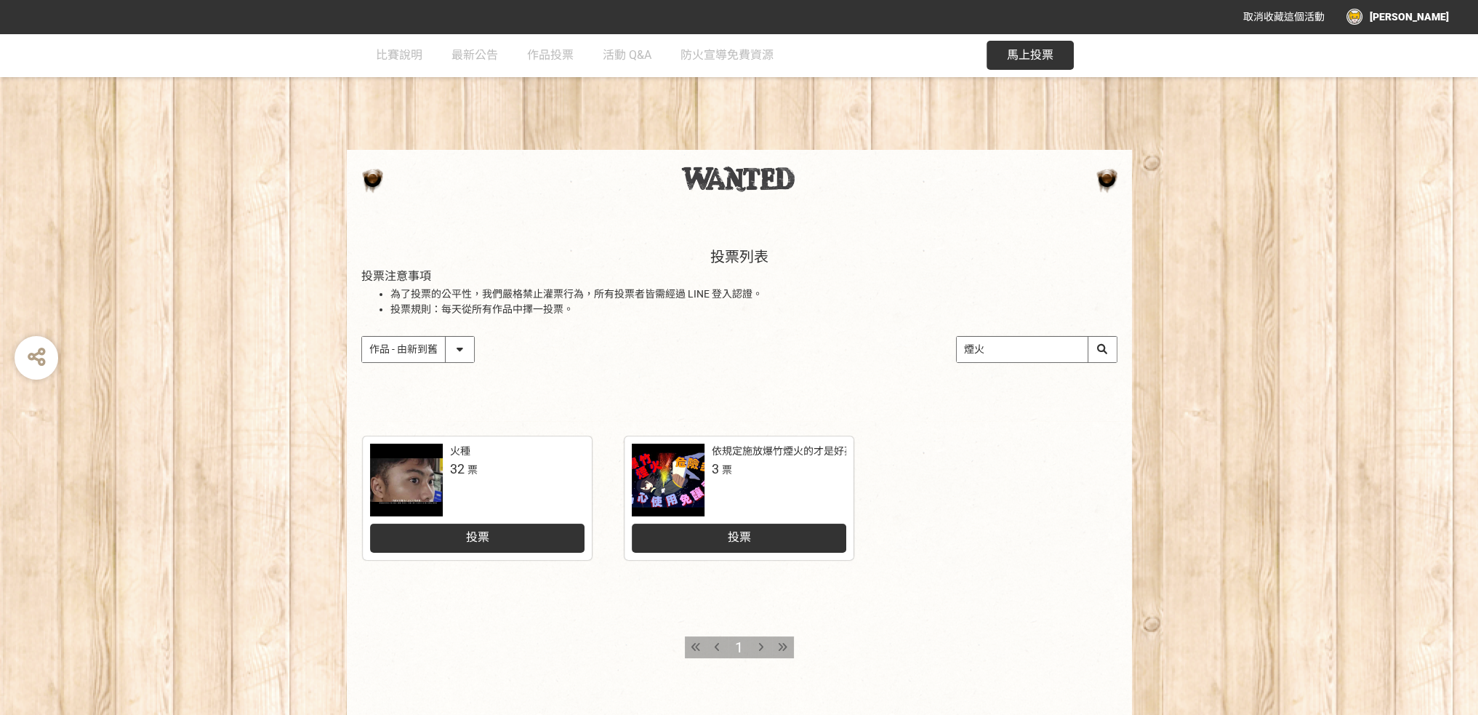
click at [797, 444] on div "依規定施放爆竹煙火的才是好孩子!" at bounding box center [790, 451] width 156 height 15
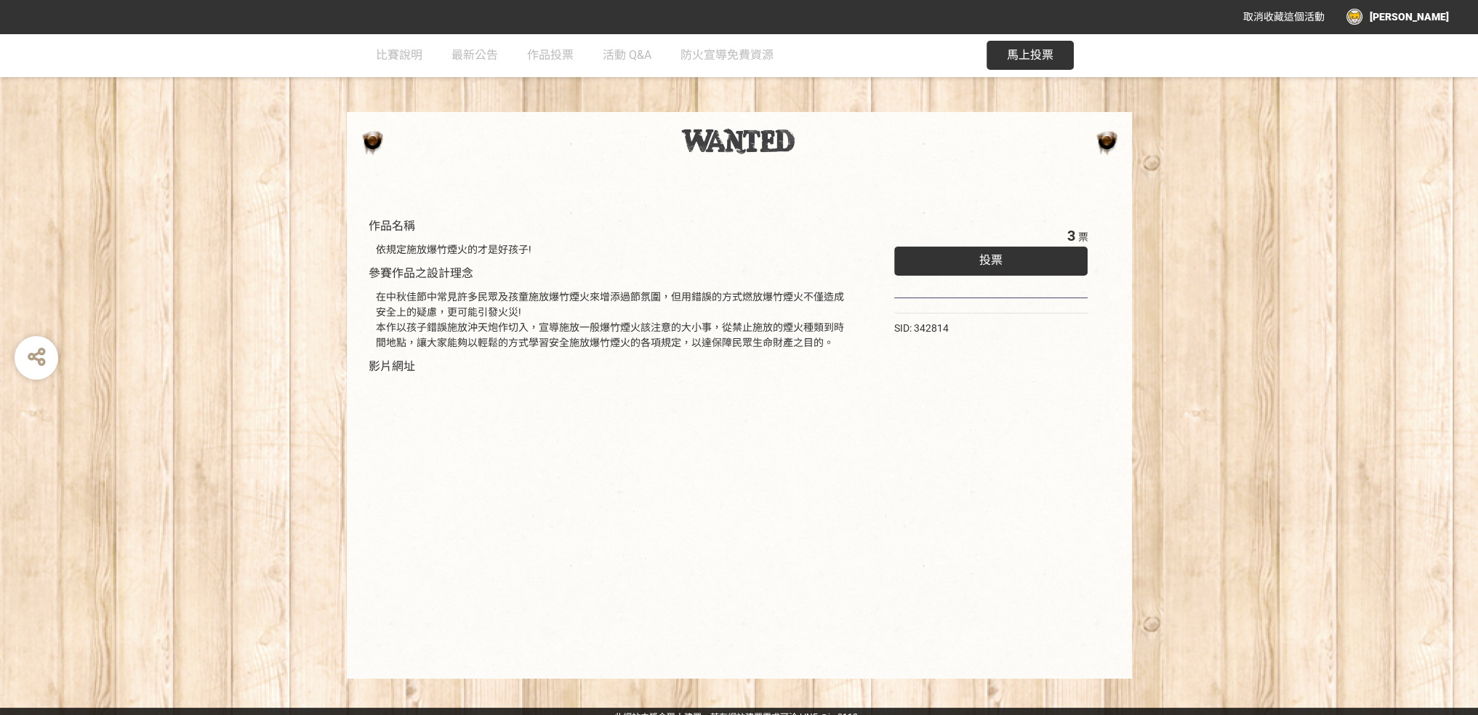
scroll to position [49, 0]
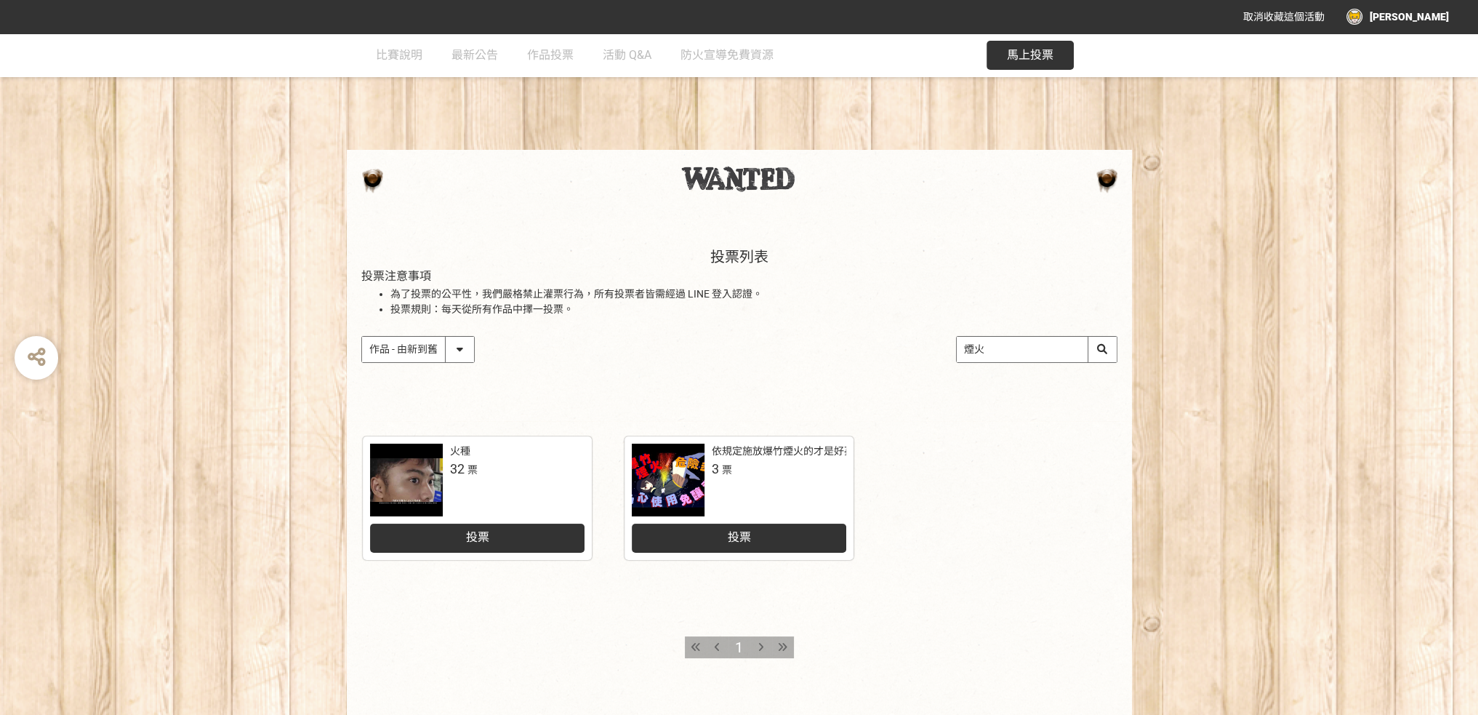
type input "逃生"
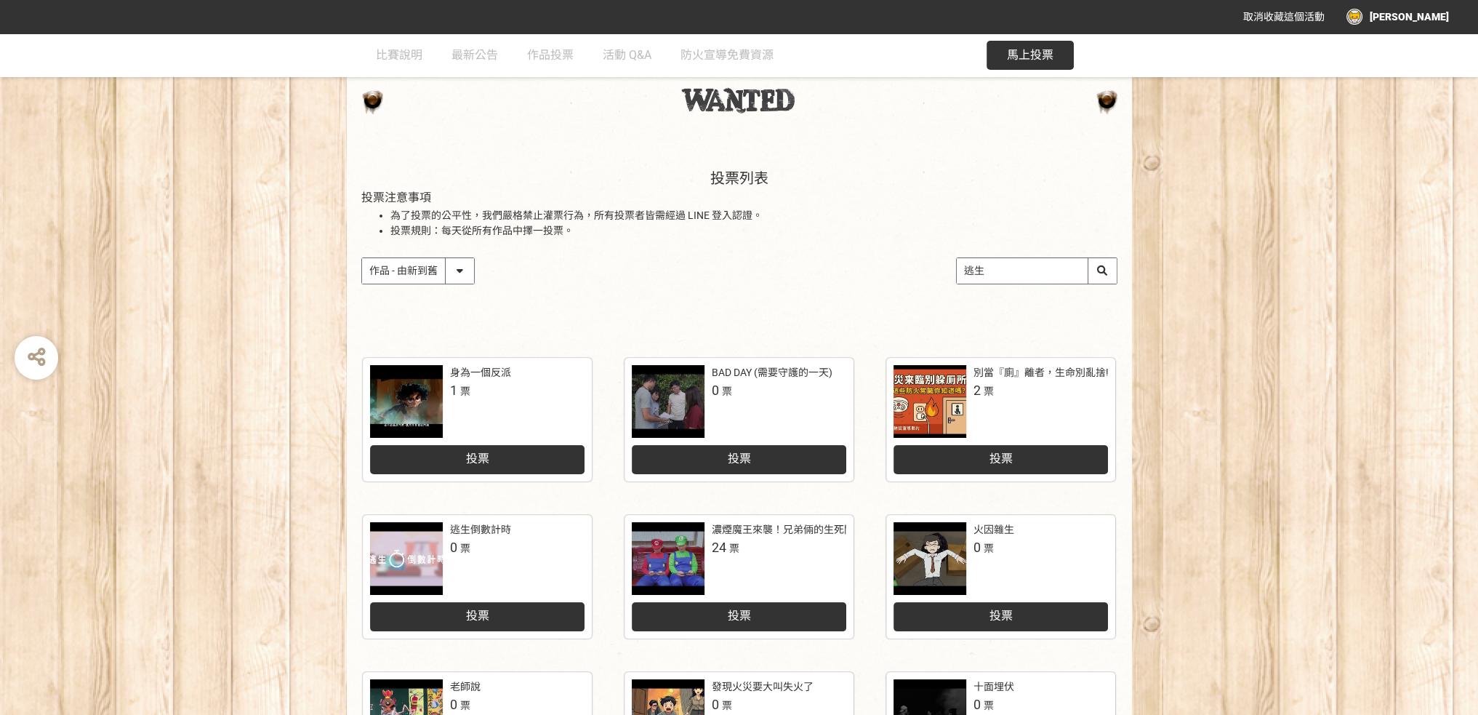
scroll to position [550, 0]
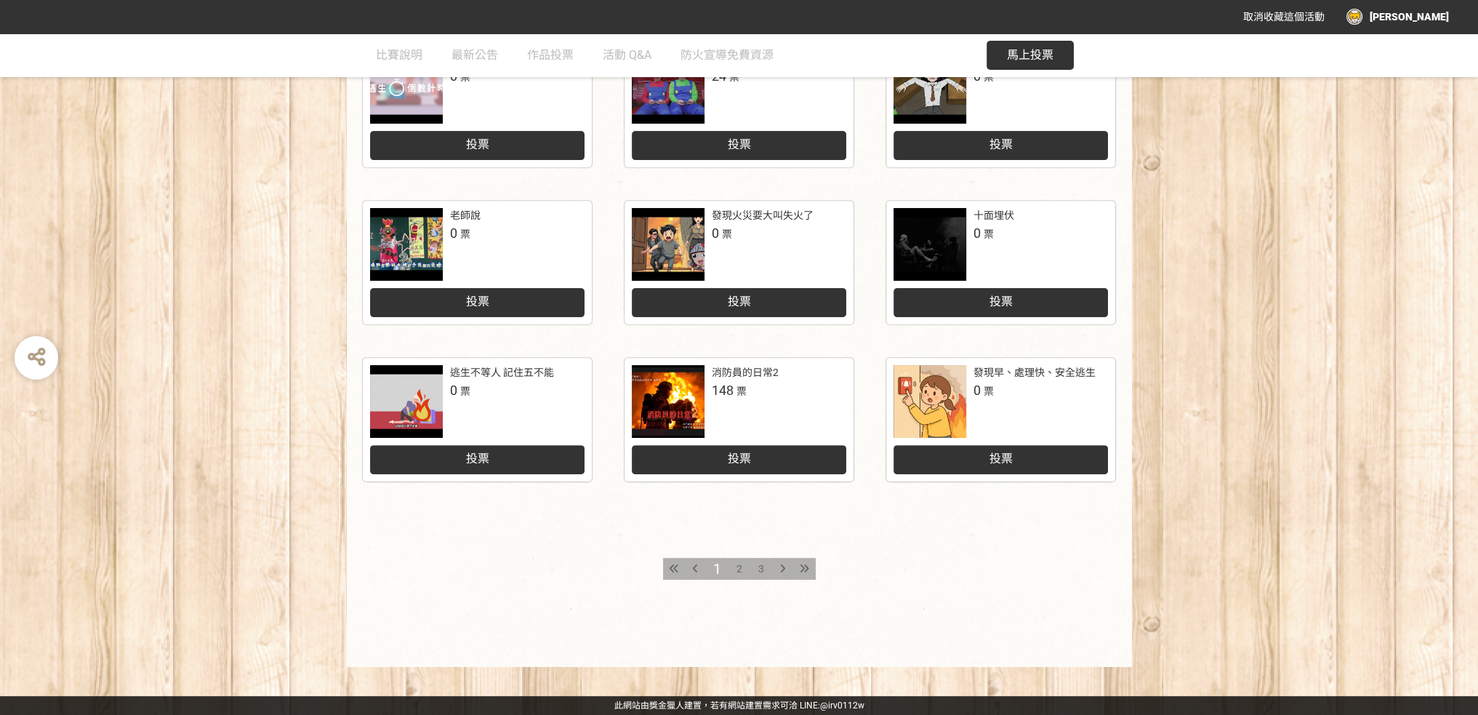
click at [748, 375] on div "消防員的日常2" at bounding box center [745, 372] width 67 height 15
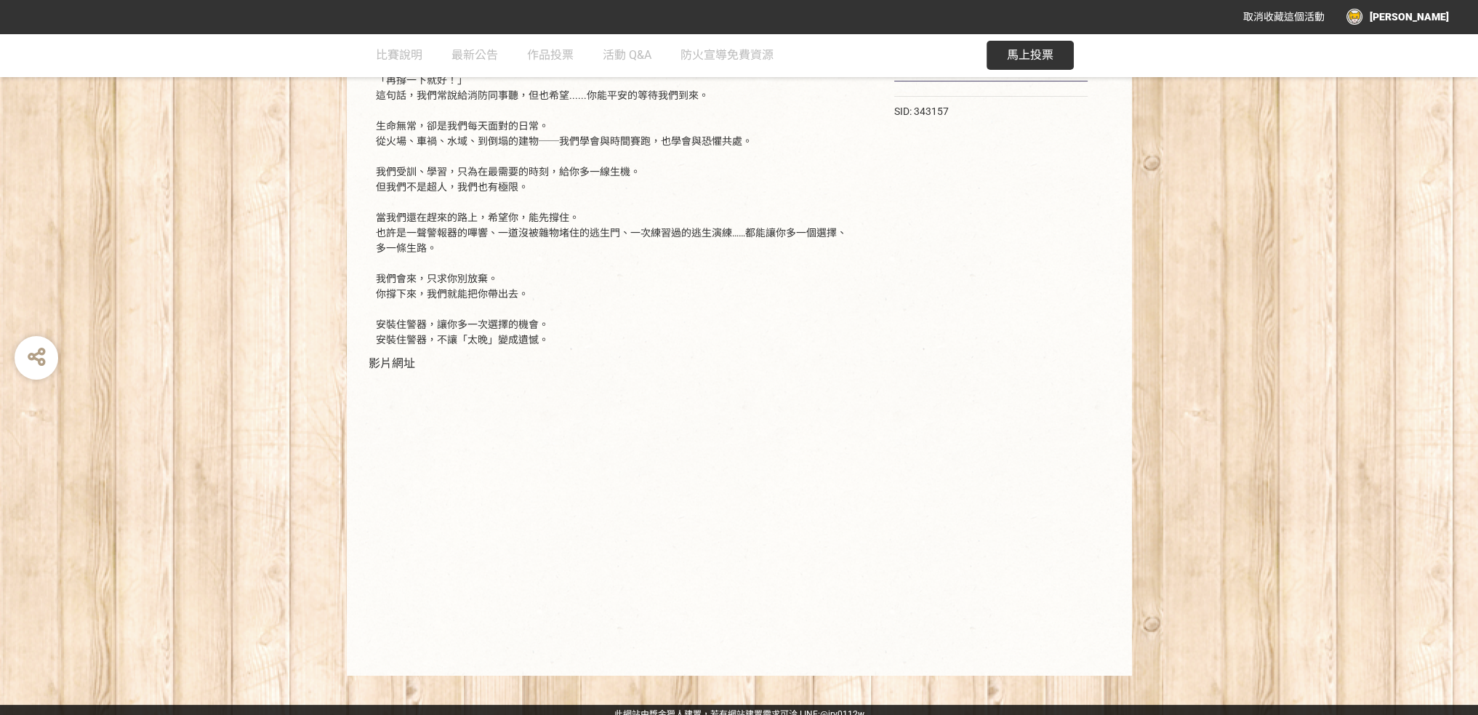
scroll to position [263, 0]
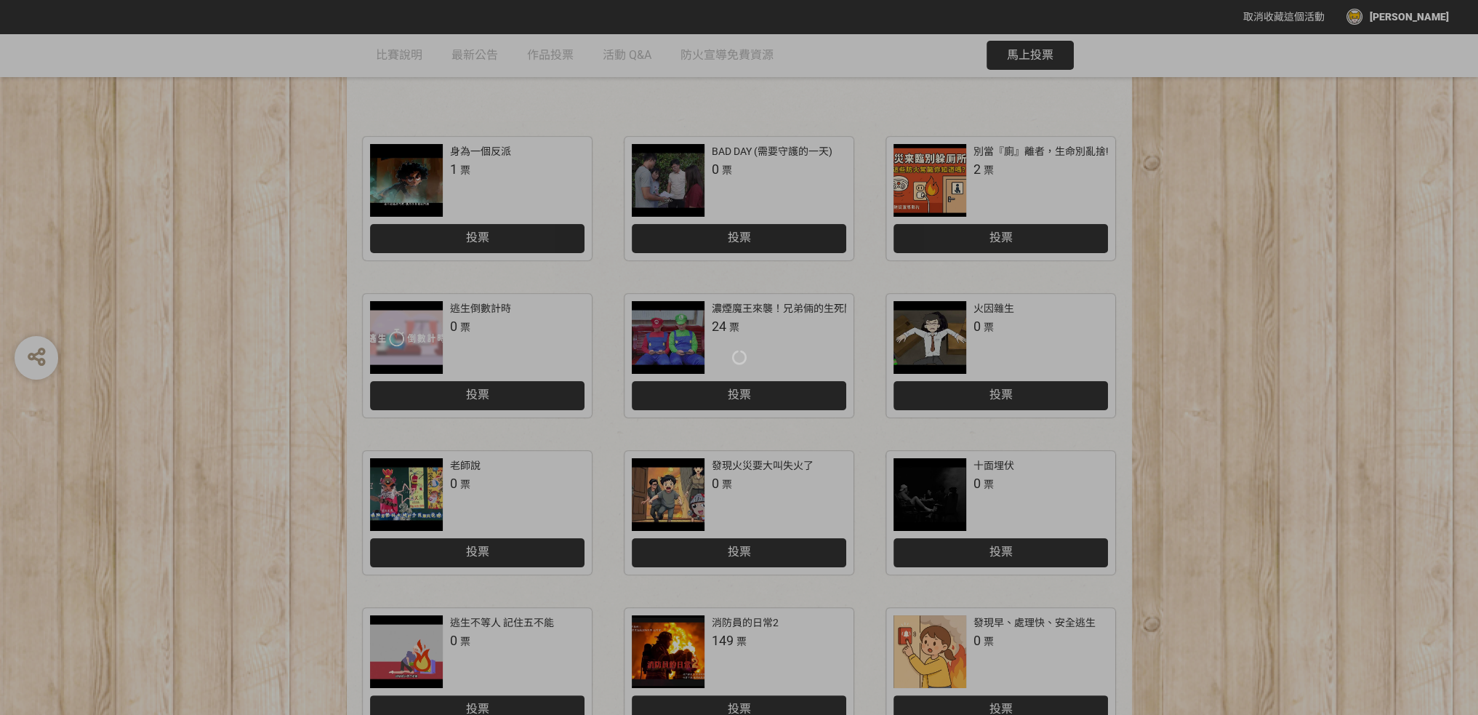
scroll to position [259, 0]
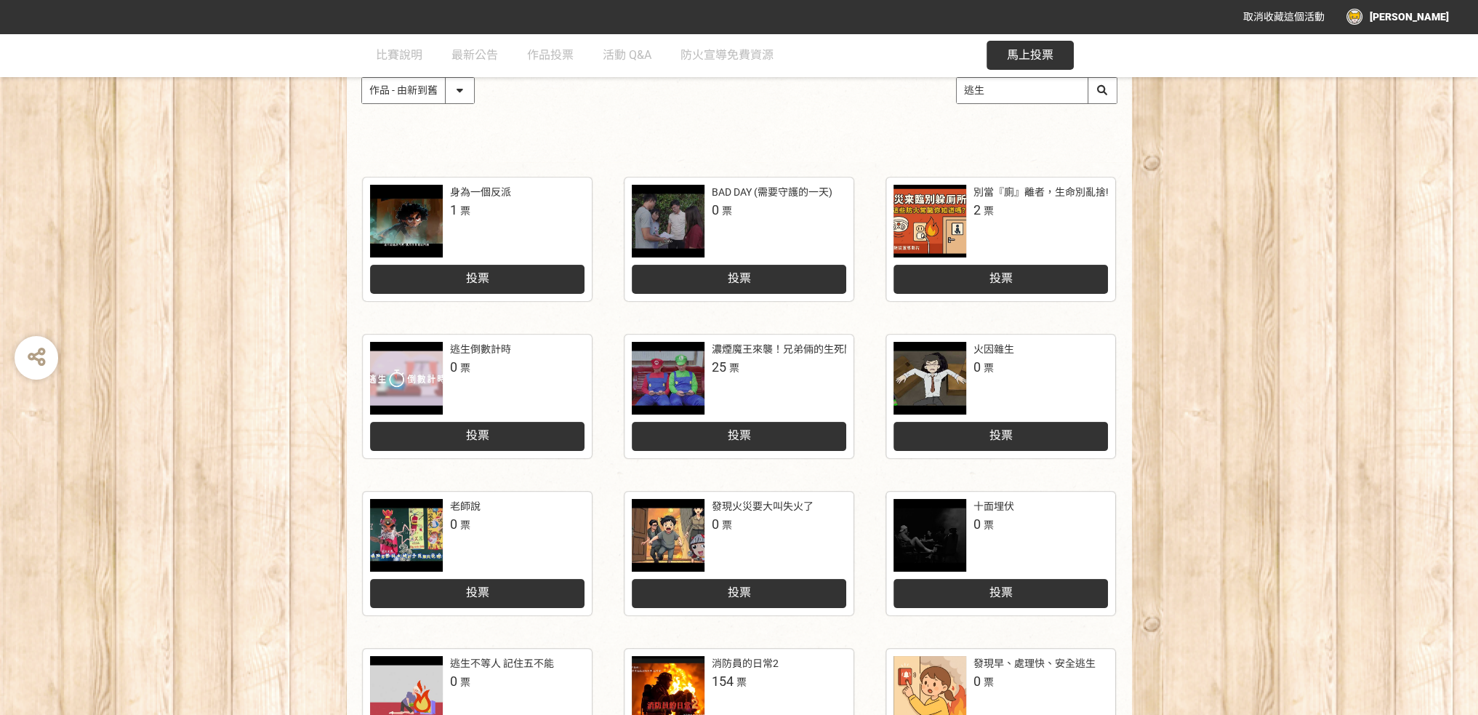
click at [433, 364] on div at bounding box center [406, 378] width 73 height 73
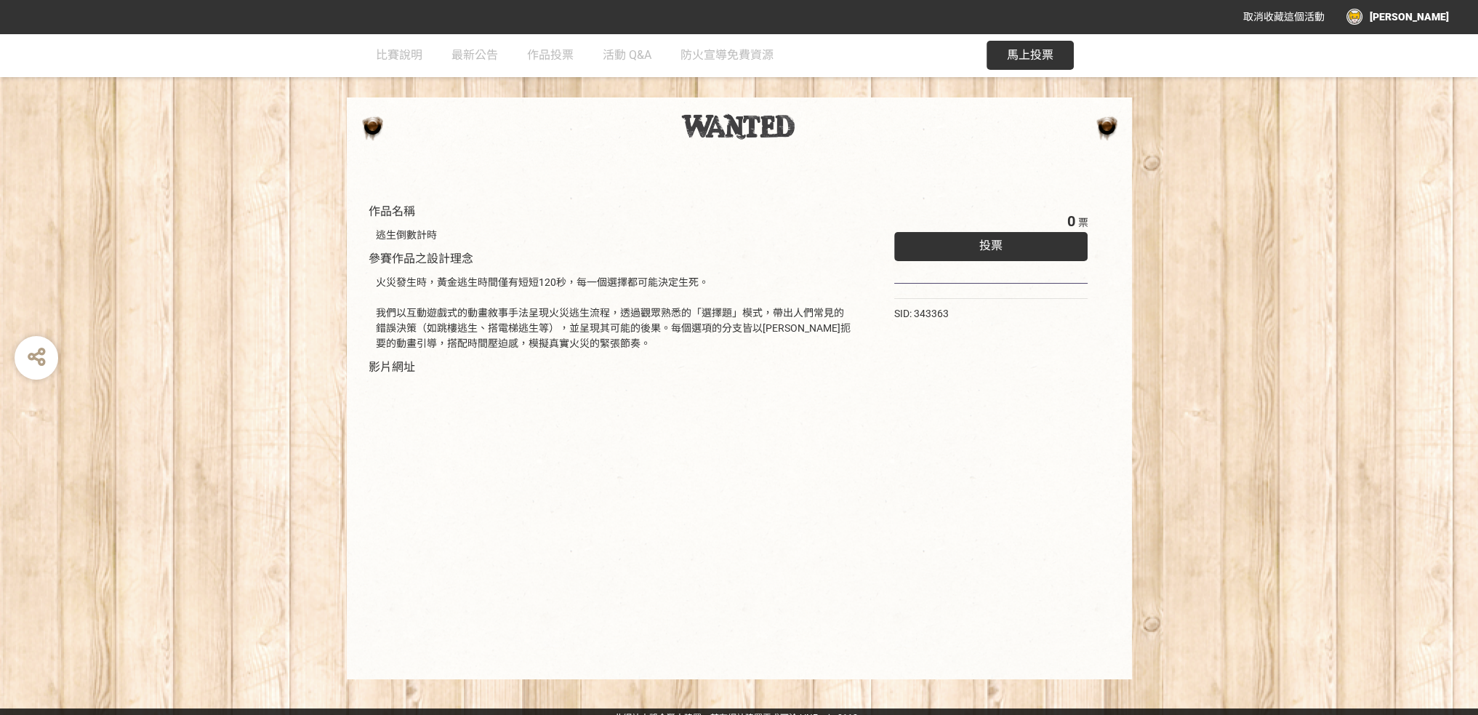
scroll to position [65, 0]
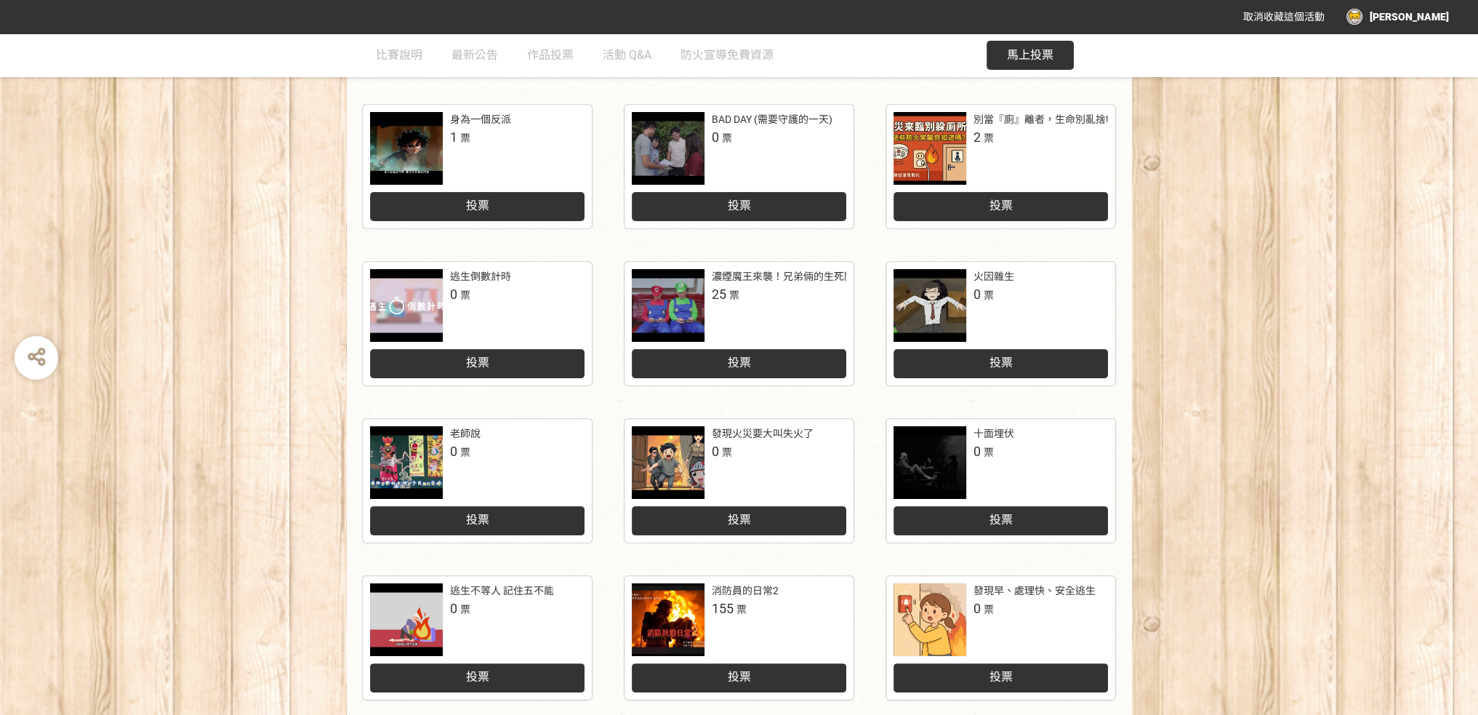
scroll to position [550, 0]
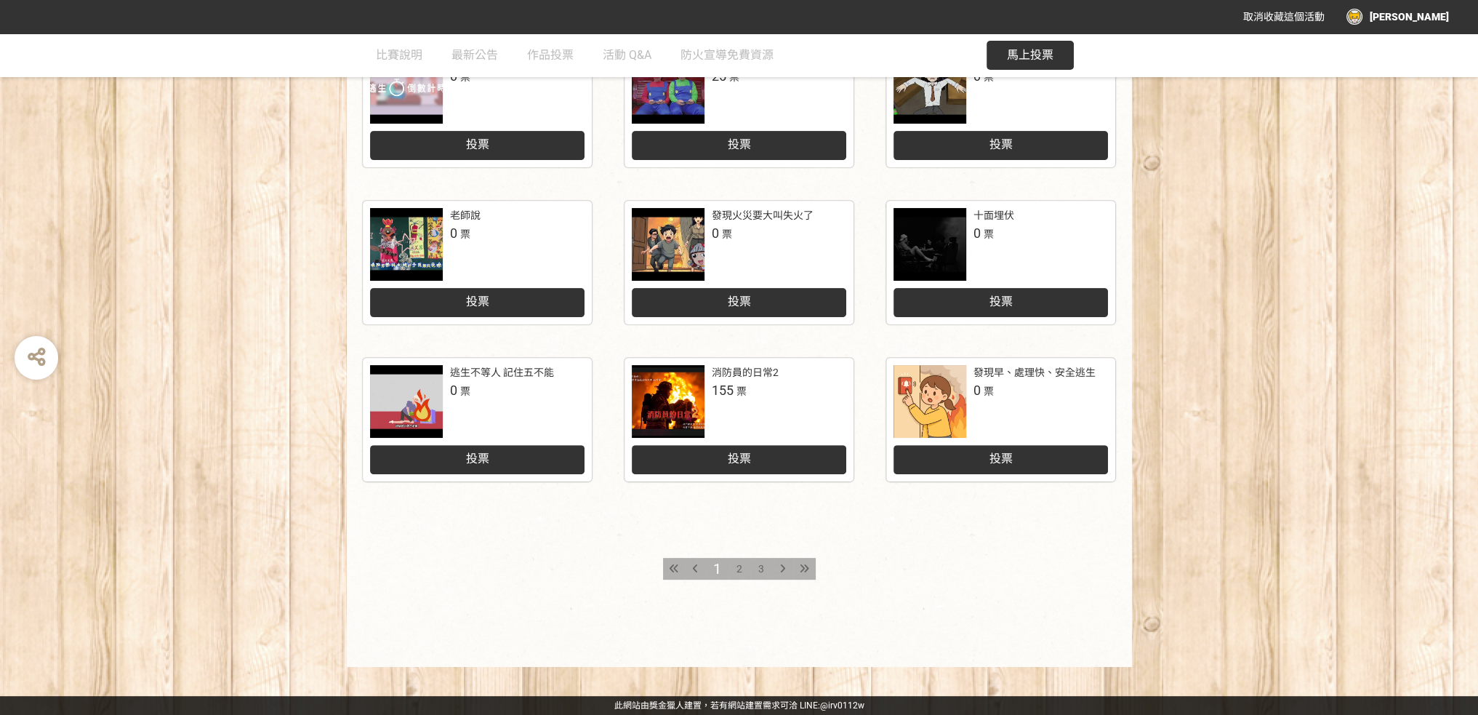
click at [742, 566] on div "2" at bounding box center [740, 569] width 22 height 22
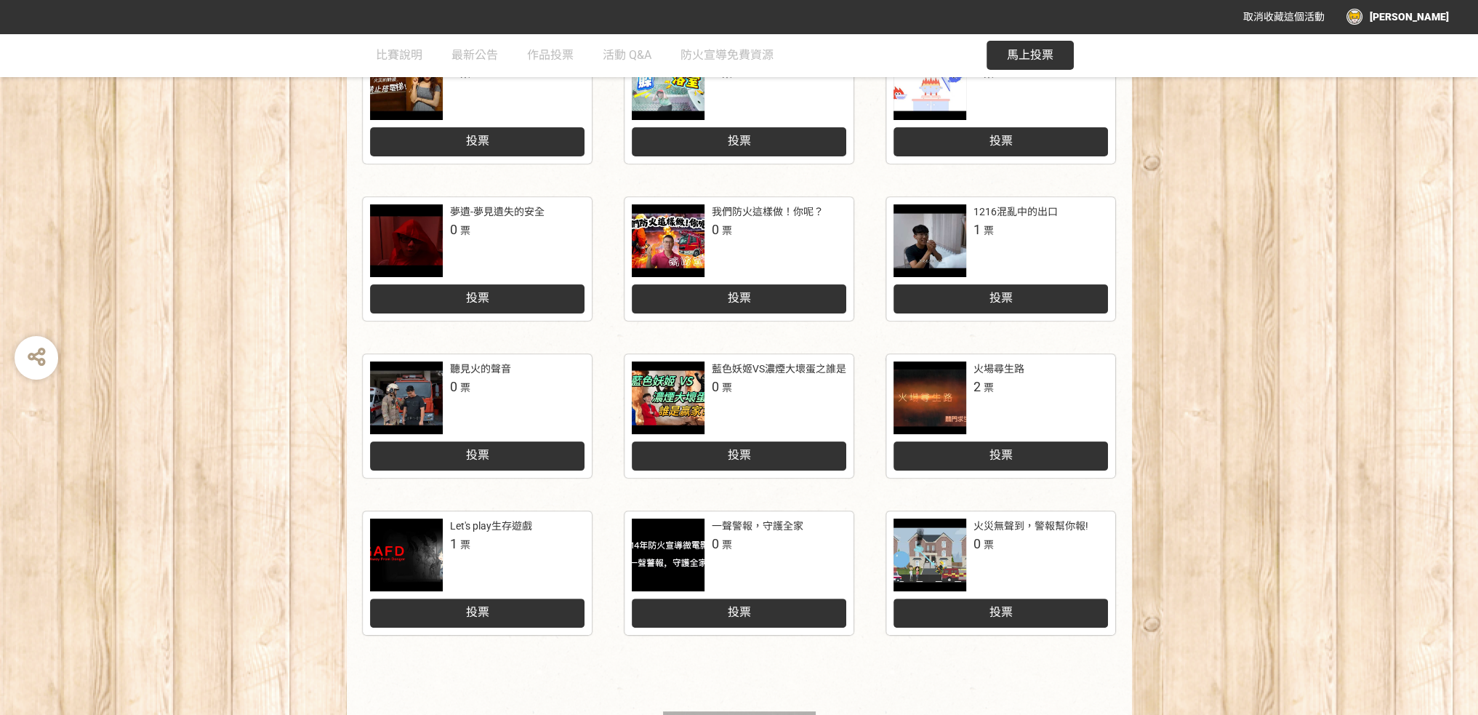
scroll to position [550, 0]
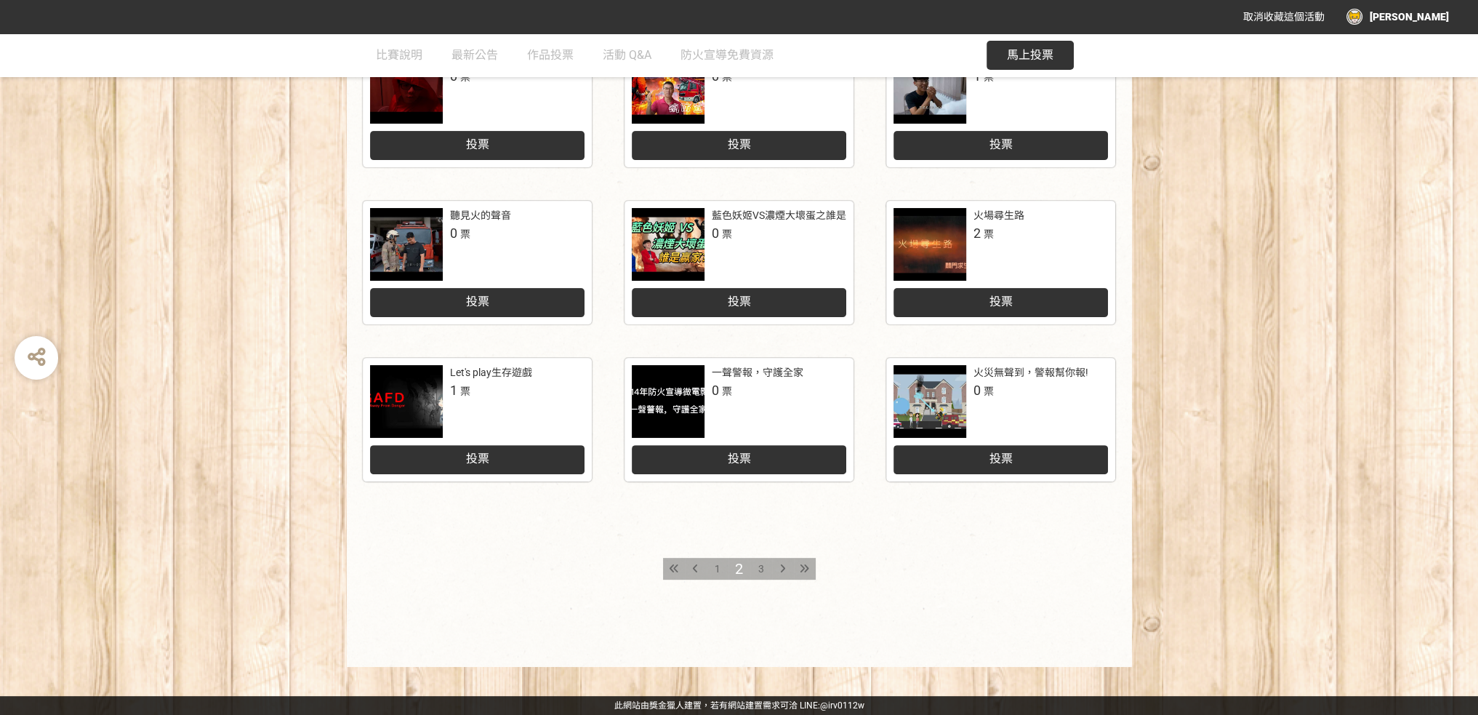
click at [782, 566] on icon at bounding box center [782, 569] width 5 height 10
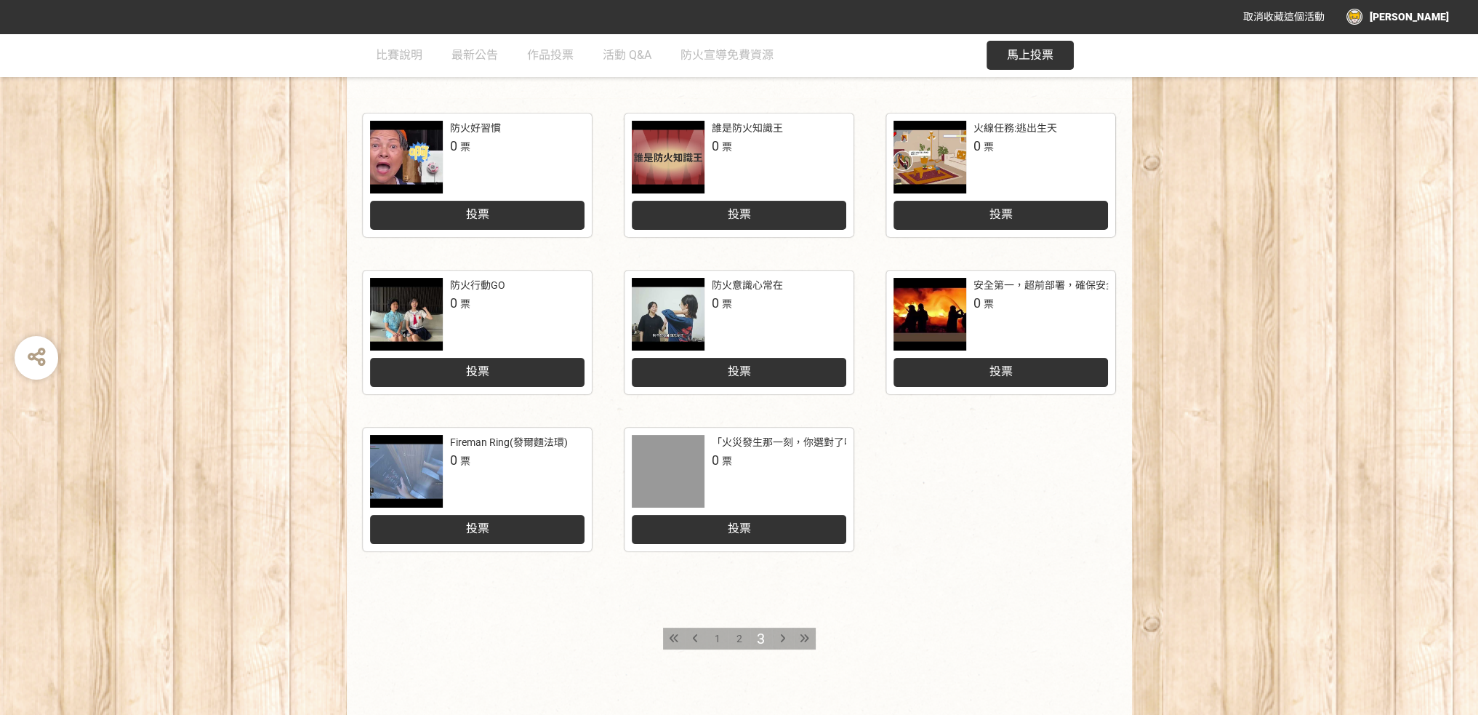
scroll to position [102, 0]
